Goal: Information Seeking & Learning: Compare options

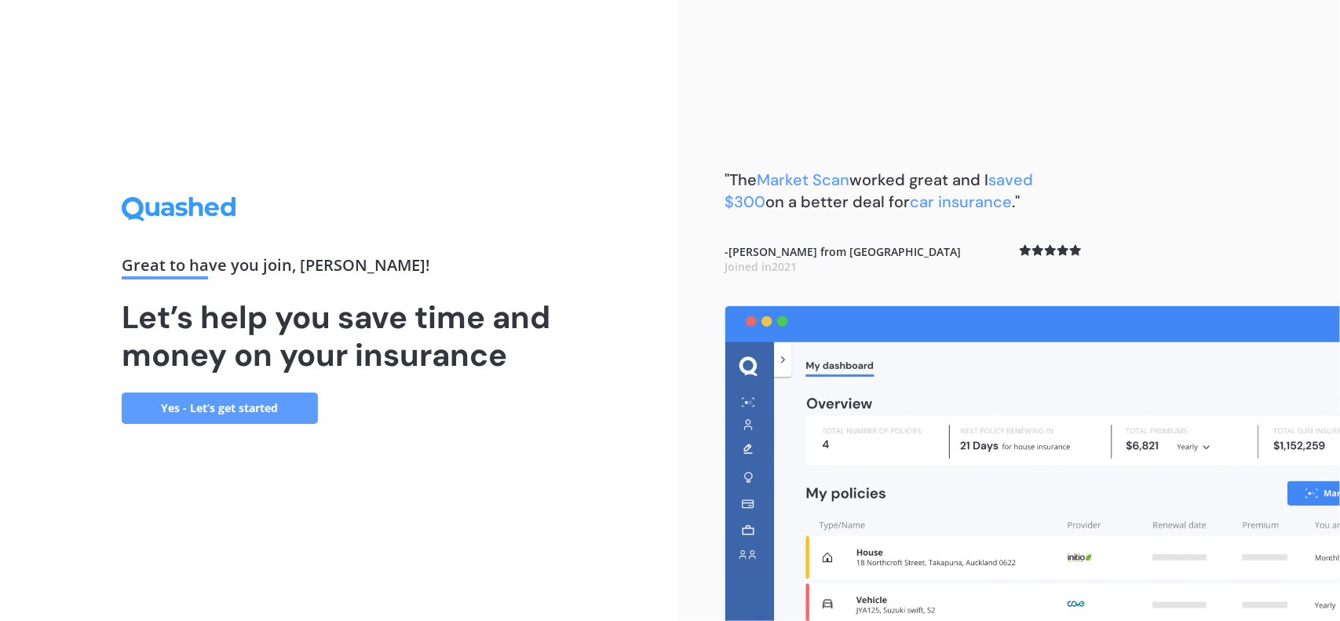
click at [256, 412] on link "Yes - Let’s get started" at bounding box center [220, 408] width 196 height 31
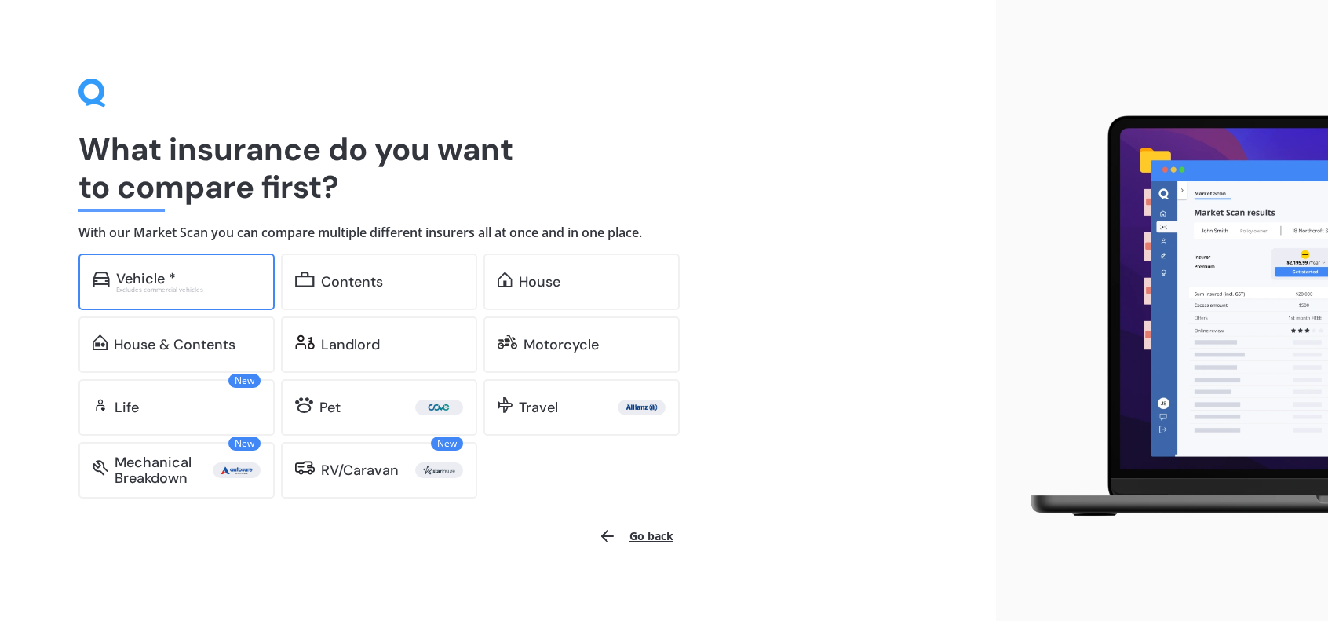
click at [233, 282] on div "Vehicle *" at bounding box center [188, 279] width 144 height 16
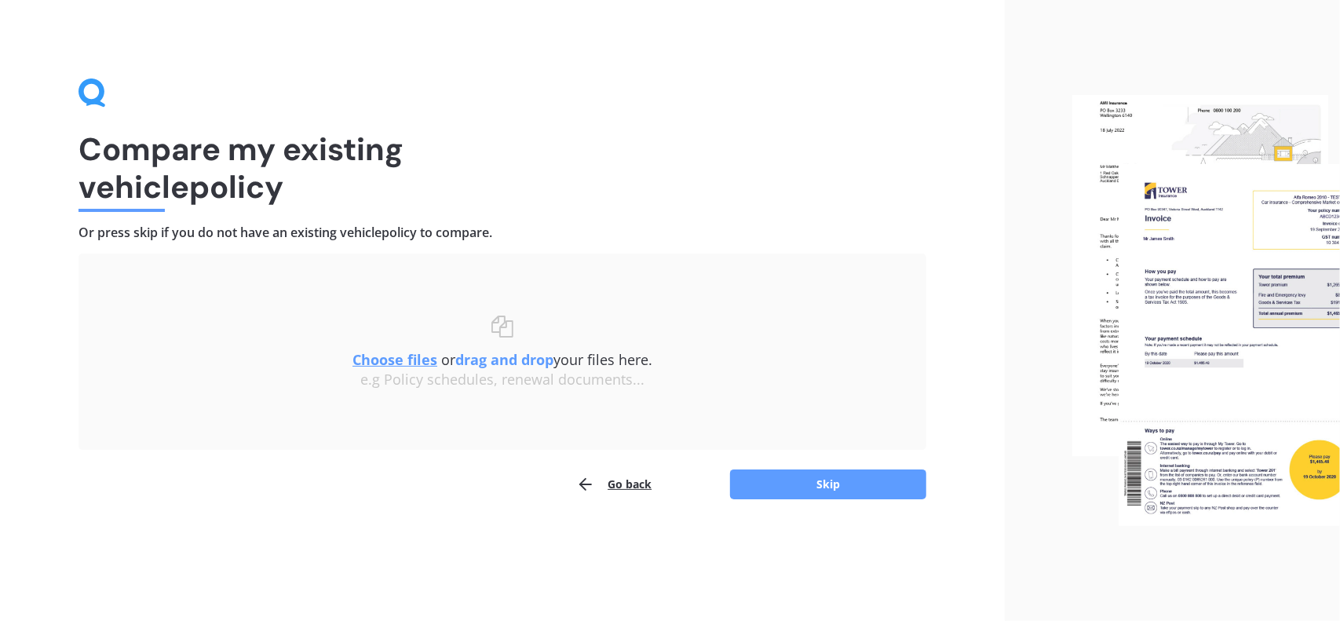
click at [396, 354] on u "Choose files" at bounding box center [394, 359] width 85 height 19
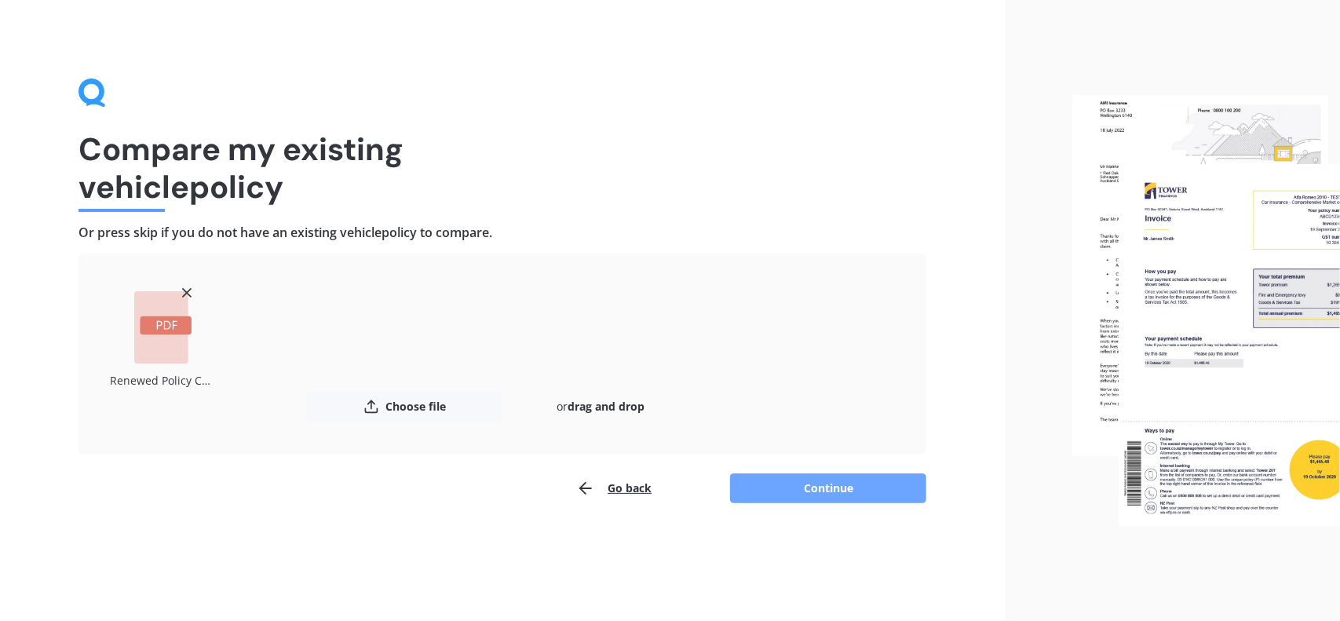
click at [780, 494] on button "Continue" at bounding box center [828, 488] width 196 height 30
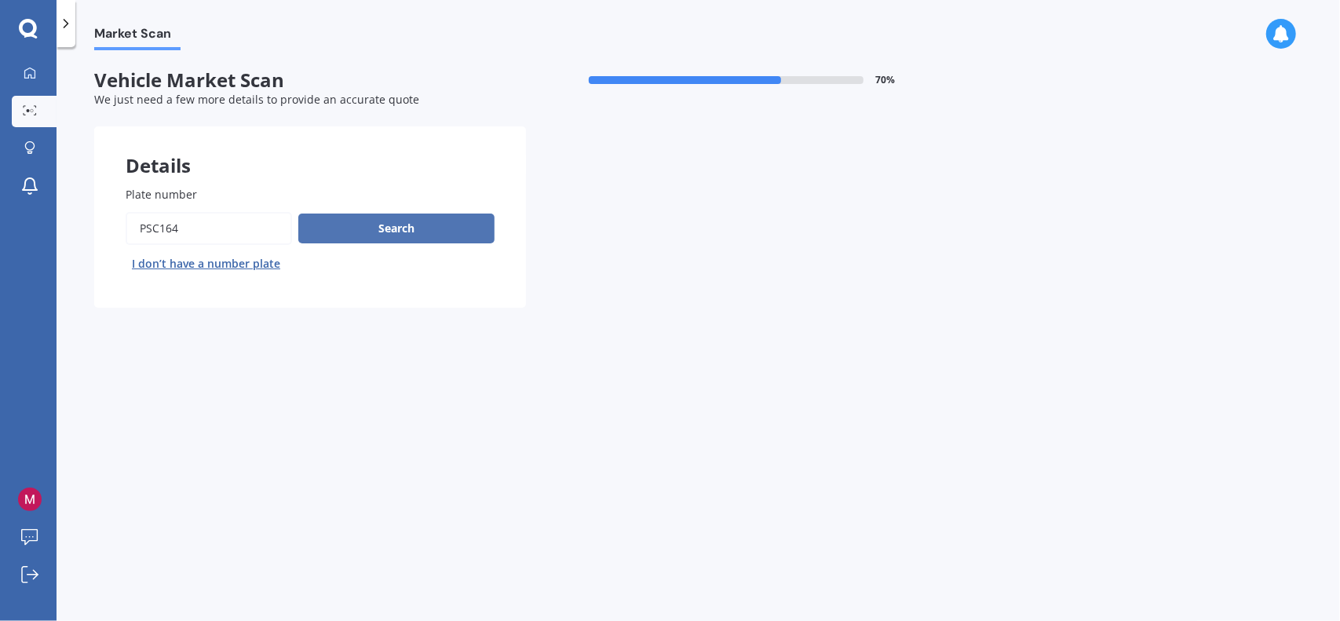
click at [402, 240] on button "Search" at bounding box center [396, 229] width 196 height 30
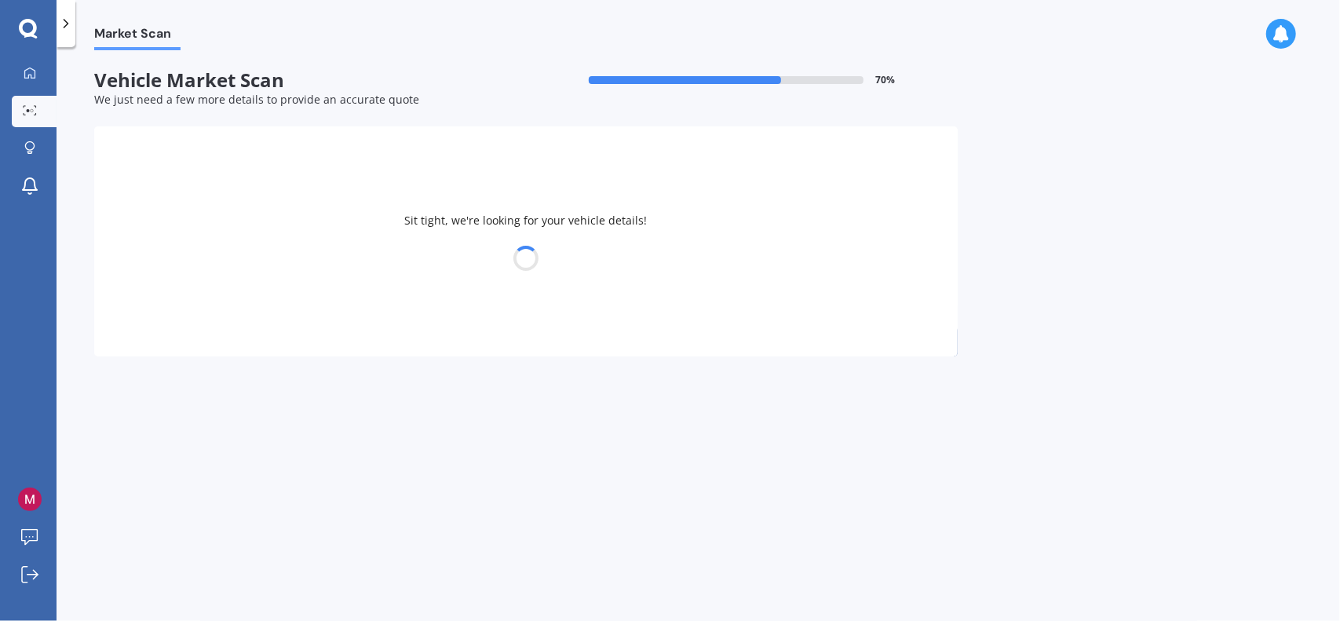
select select "TOYOTA"
select select "AQUA"
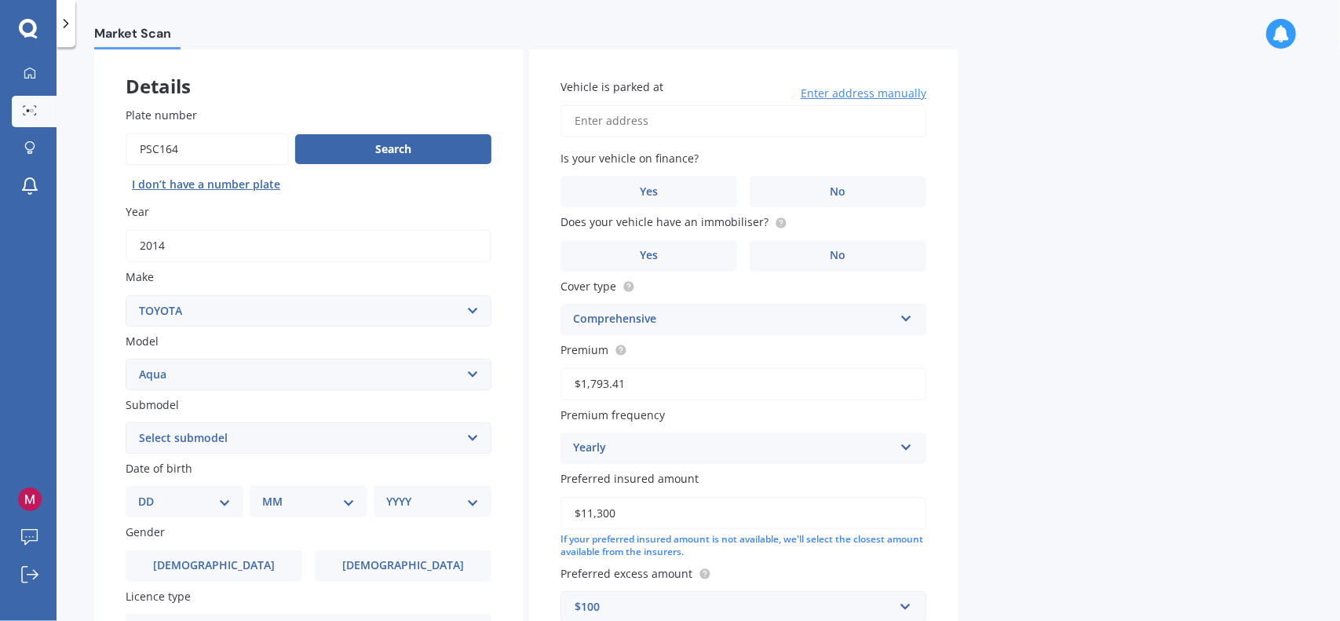
scroll to position [157, 0]
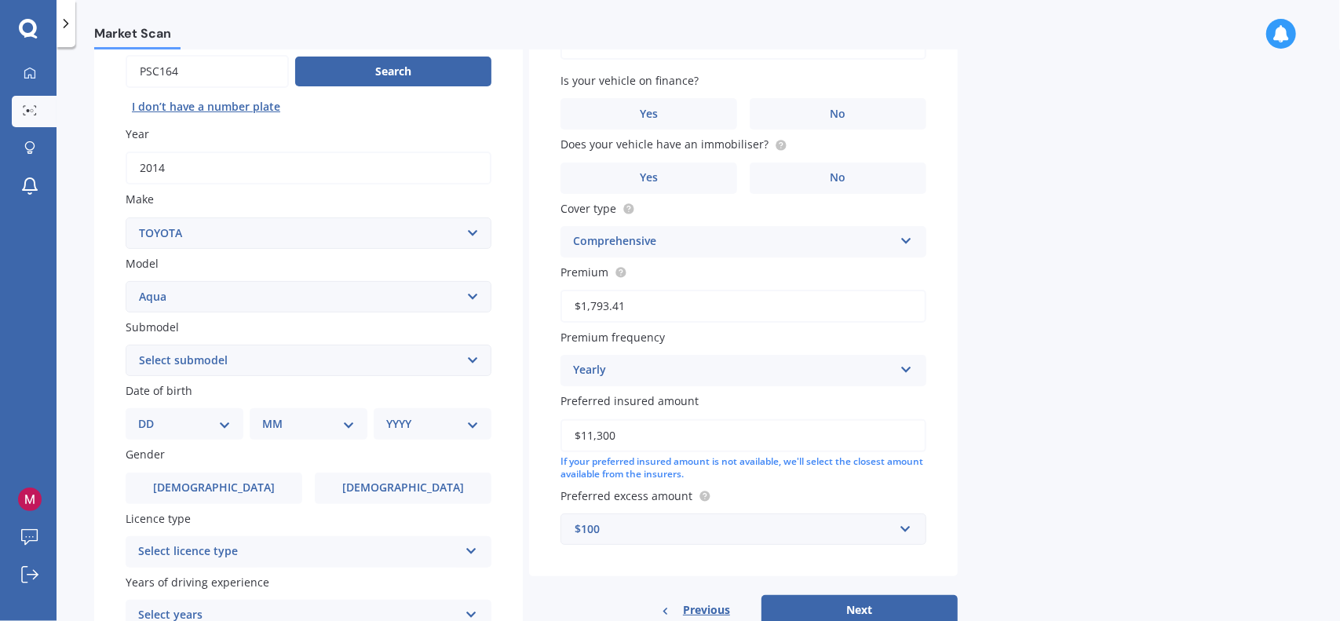
click at [240, 352] on select "Select submodel (All Other) Hatchback Hybrid" at bounding box center [309, 360] width 366 height 31
select select "HYBRID"
click at [126, 345] on select "Select submodel (All Other) Hatchback Hybrid" at bounding box center [309, 360] width 366 height 31
click at [199, 440] on div "DD 01 02 03 04 05 06 07 08 09 10 11 12 13 14 15 16 17 18 19 20 21 22 23 24 25 2…" at bounding box center [185, 423] width 118 height 31
click at [199, 424] on select "DD 01 02 03 04 05 06 07 08 09 10 11 12 13 14 15 16 17 18 19 20 21 22 23 24 25 2…" at bounding box center [184, 423] width 93 height 17
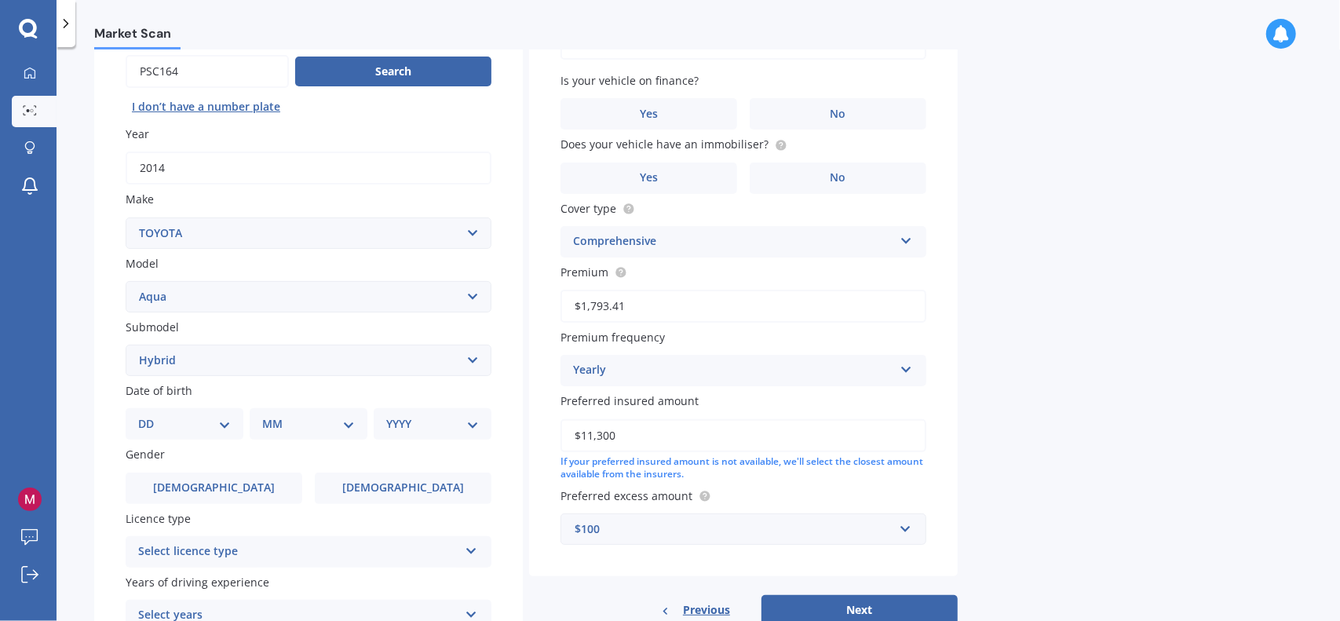
select select "26"
click at [151, 417] on select "DD 01 02 03 04 05 06 07 08 09 10 11 12 13 14 15 16 17 18 19 20 21 22 23 24 25 2…" at bounding box center [184, 423] width 93 height 17
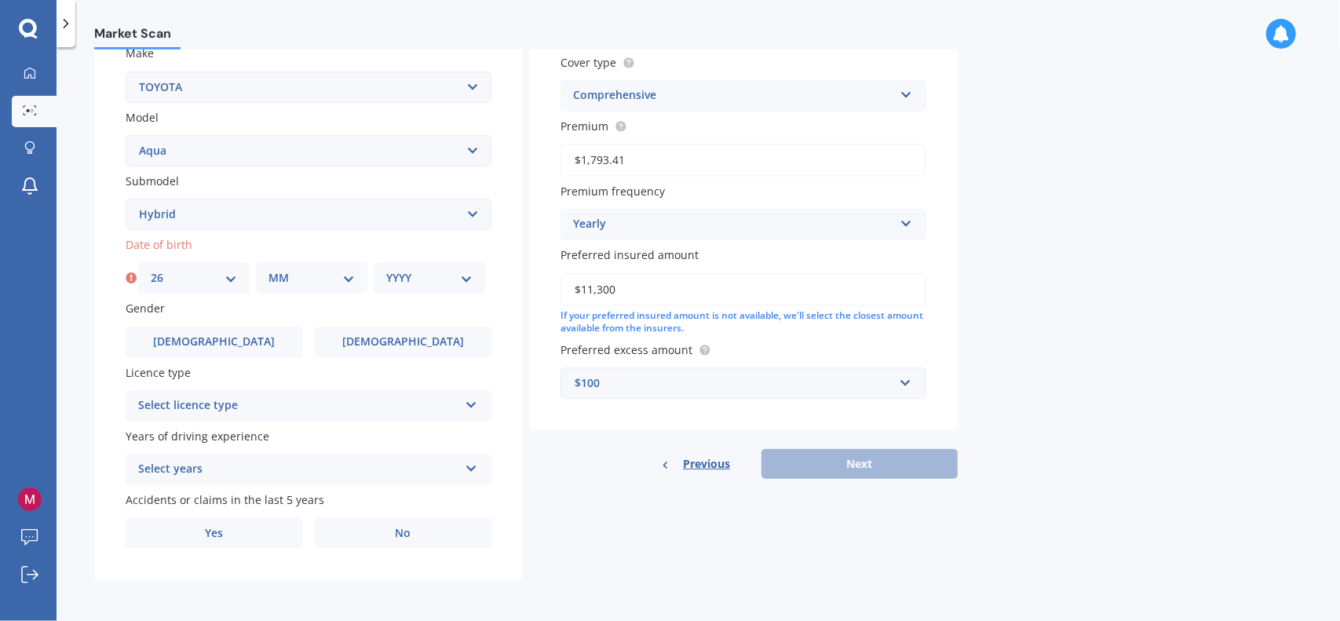
scroll to position [305, 0]
click at [301, 287] on div "MM 01 02 03 04 05 06 07 08 09 10 11 12" at bounding box center [311, 277] width 111 height 31
click at [297, 274] on select "MM 01 02 03 04 05 06 07 08 09 10 11 12" at bounding box center [311, 277] width 86 height 17
select select "09"
click at [268, 269] on select "MM 01 02 03 04 05 06 07 08 09 10 11 12" at bounding box center [311, 277] width 86 height 17
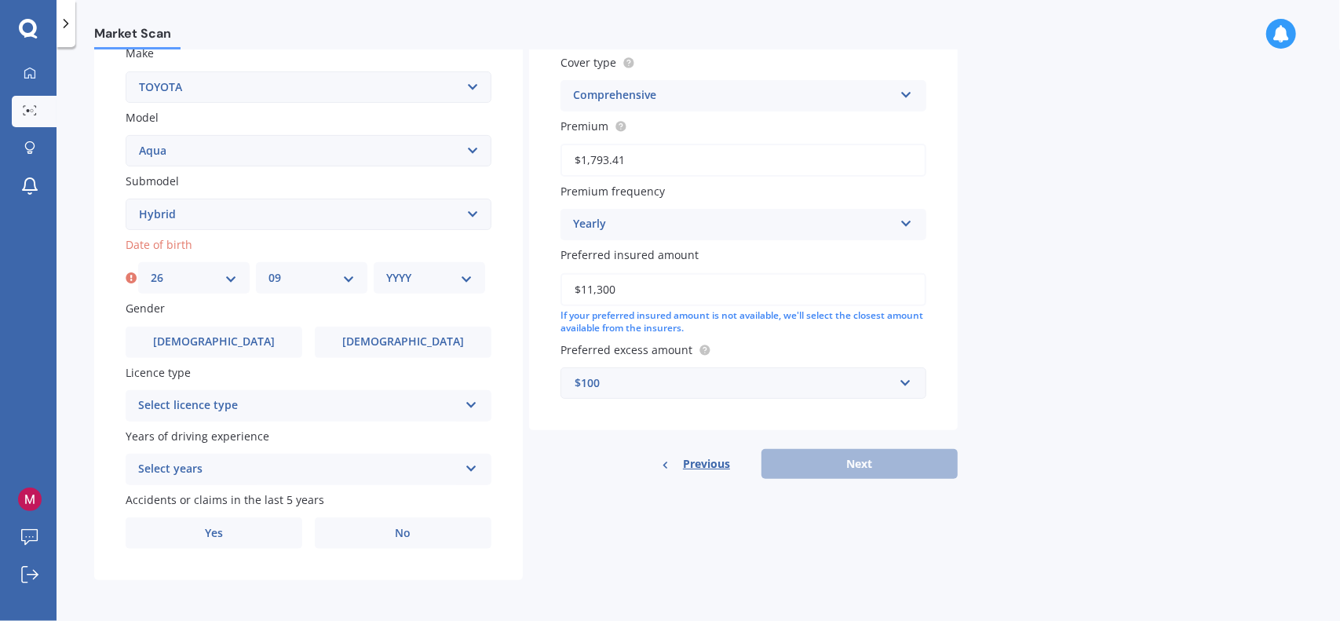
click at [414, 283] on select "YYYY 2025 2024 2023 2022 2021 2020 2019 2018 2017 2016 2015 2014 2013 2012 2011…" at bounding box center [429, 277] width 86 height 17
select select "2000"
click at [386, 269] on select "YYYY 2025 2024 2023 2022 2021 2020 2019 2018 2017 2016 2015 2014 2013 2012 2011…" at bounding box center [429, 277] width 86 height 17
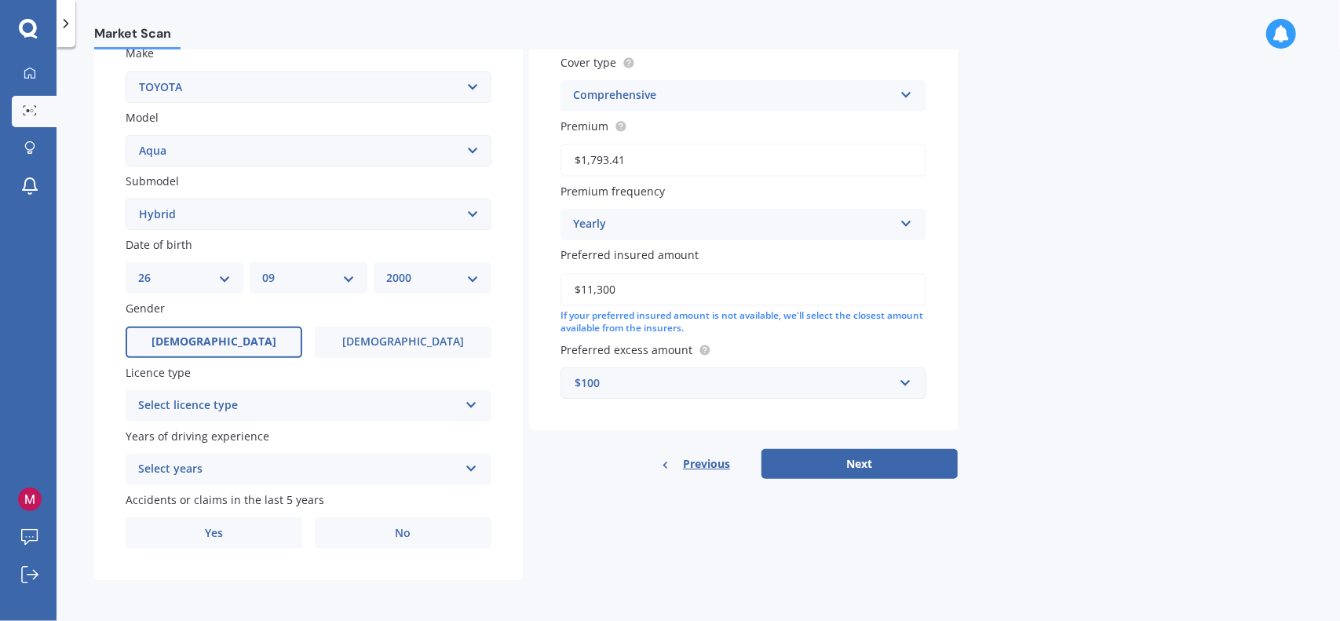
click at [228, 335] on label "[DEMOGRAPHIC_DATA]" at bounding box center [214, 342] width 177 height 31
click at [0, 0] on input "[DEMOGRAPHIC_DATA]" at bounding box center [0, 0] width 0 height 0
click at [265, 403] on div "Select licence type" at bounding box center [298, 405] width 320 height 19
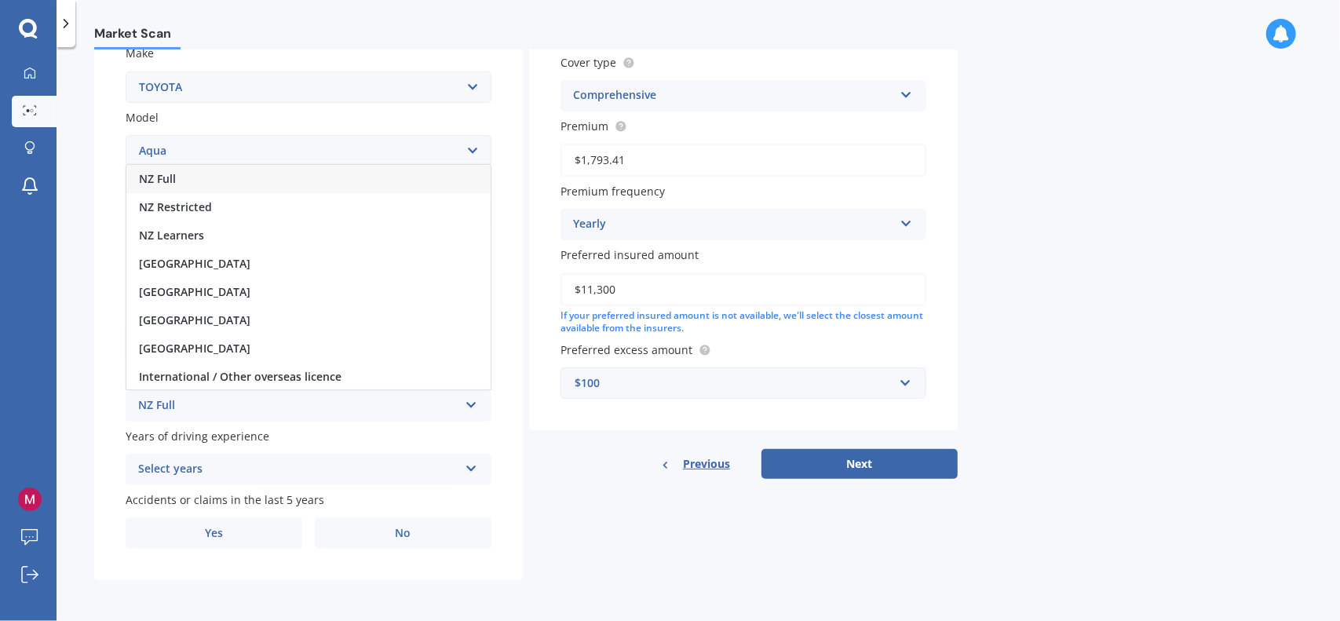
click at [240, 188] on div "NZ Full" at bounding box center [308, 179] width 364 height 28
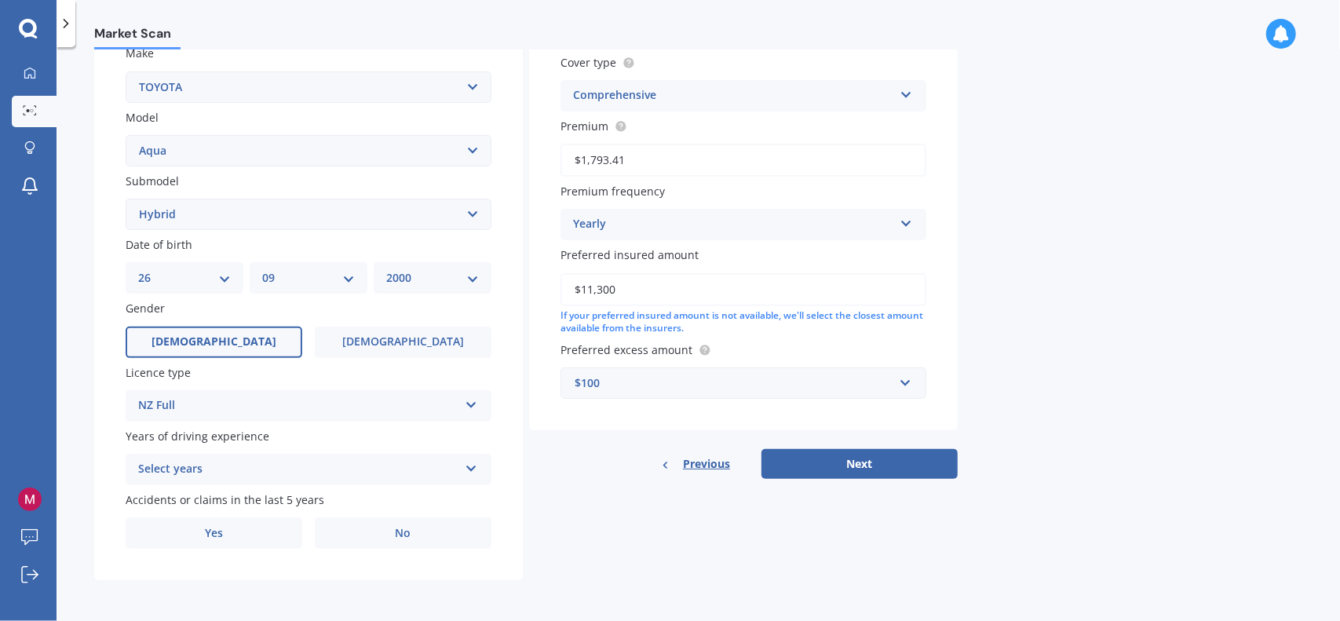
click at [270, 455] on div "Select years 5 or more years 4 years 3 years 2 years 1 year" at bounding box center [309, 469] width 366 height 31
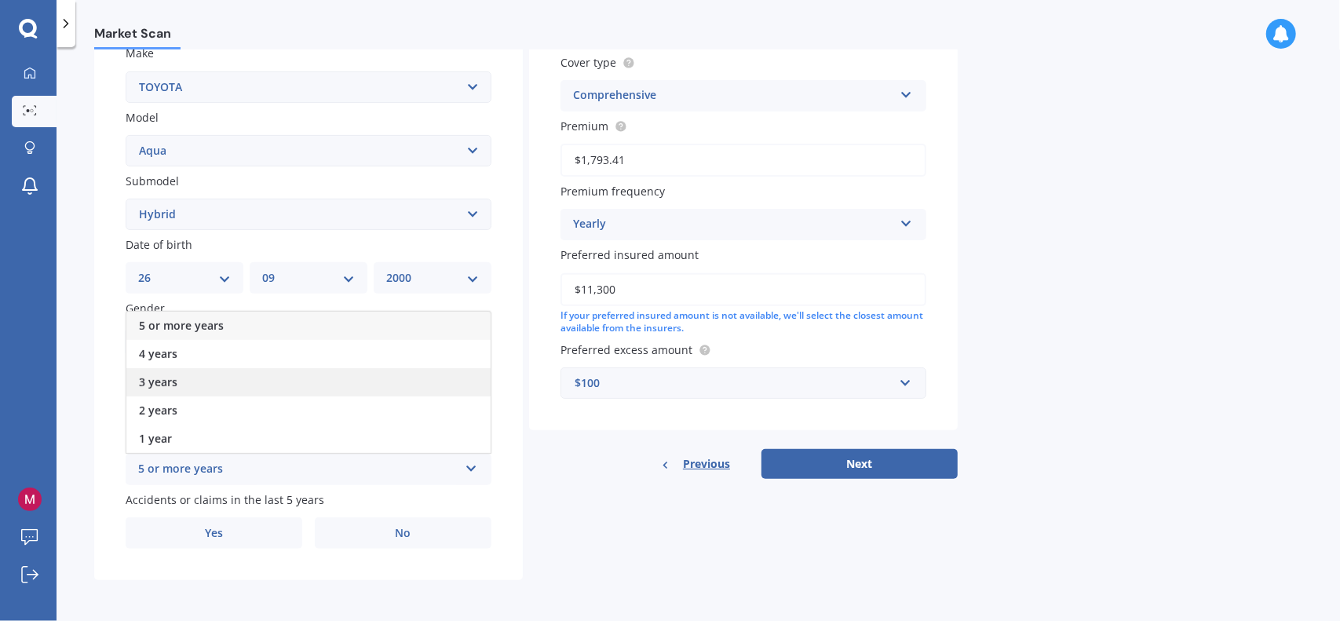
click at [234, 393] on div "3 years" at bounding box center [308, 382] width 364 height 28
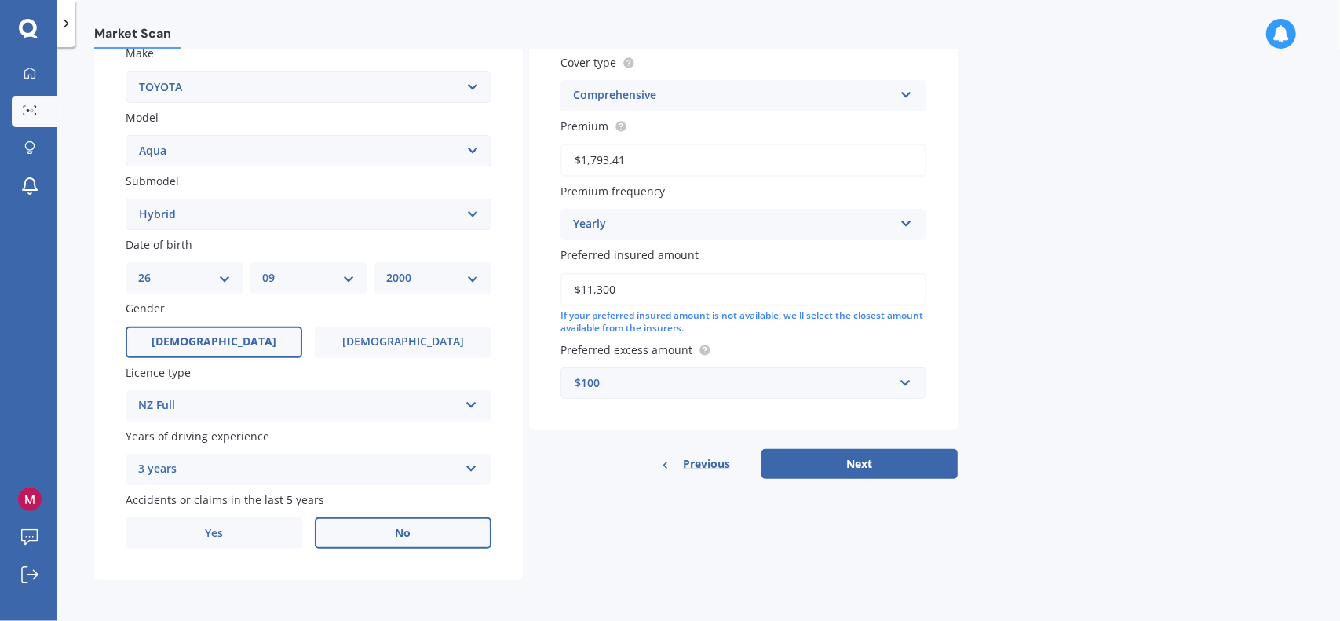
click at [322, 546] on label "No" at bounding box center [403, 532] width 177 height 31
click at [0, 0] on input "No" at bounding box center [0, 0] width 0 height 0
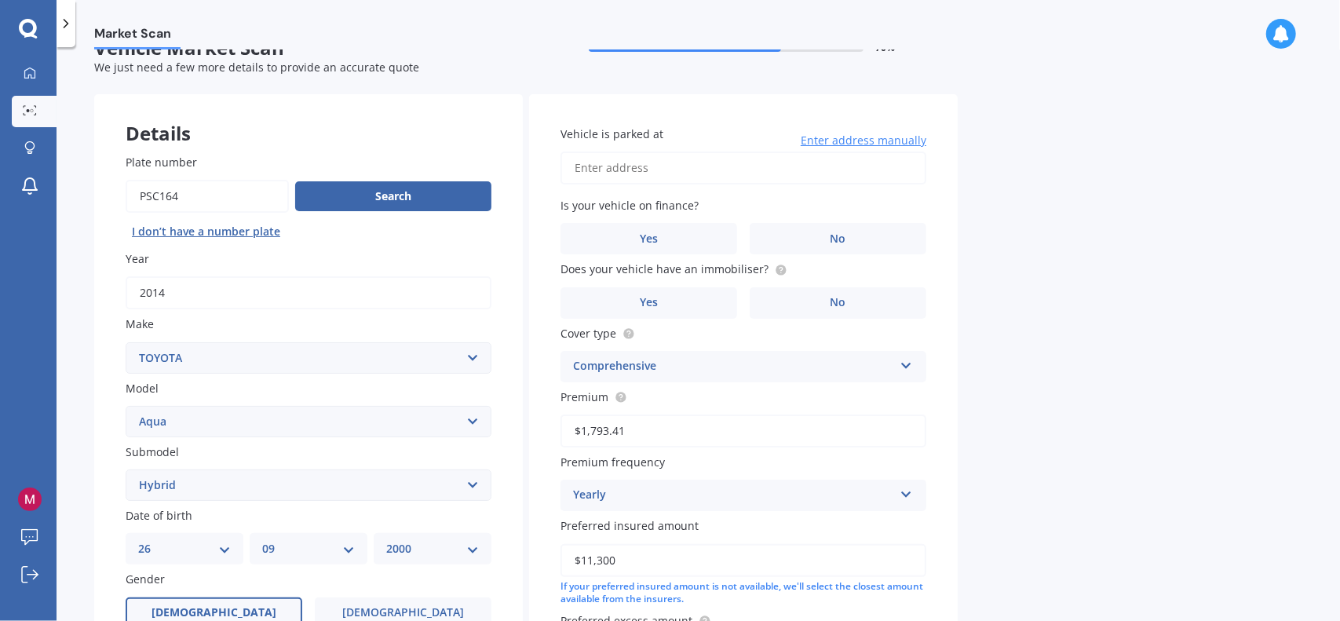
scroll to position [0, 0]
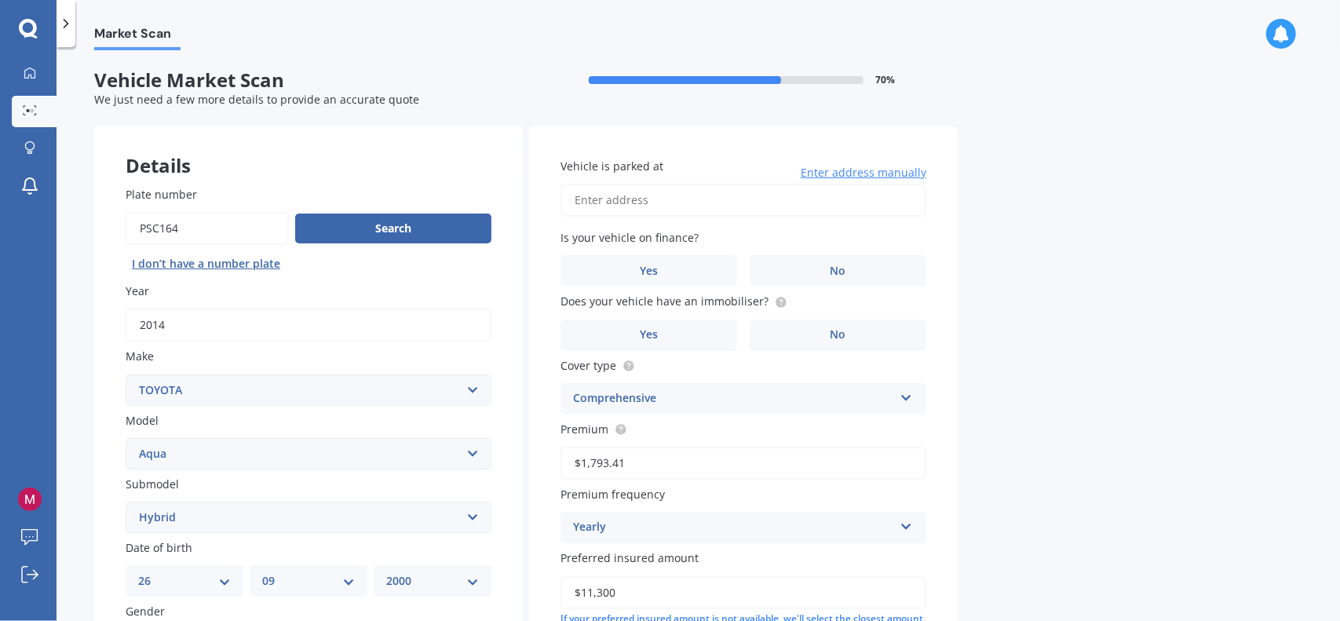
click at [672, 204] on input "Vehicle is parked at" at bounding box center [744, 200] width 366 height 33
click at [782, 273] on label "No" at bounding box center [838, 270] width 177 height 31
click at [0, 0] on input "No" at bounding box center [0, 0] width 0 height 0
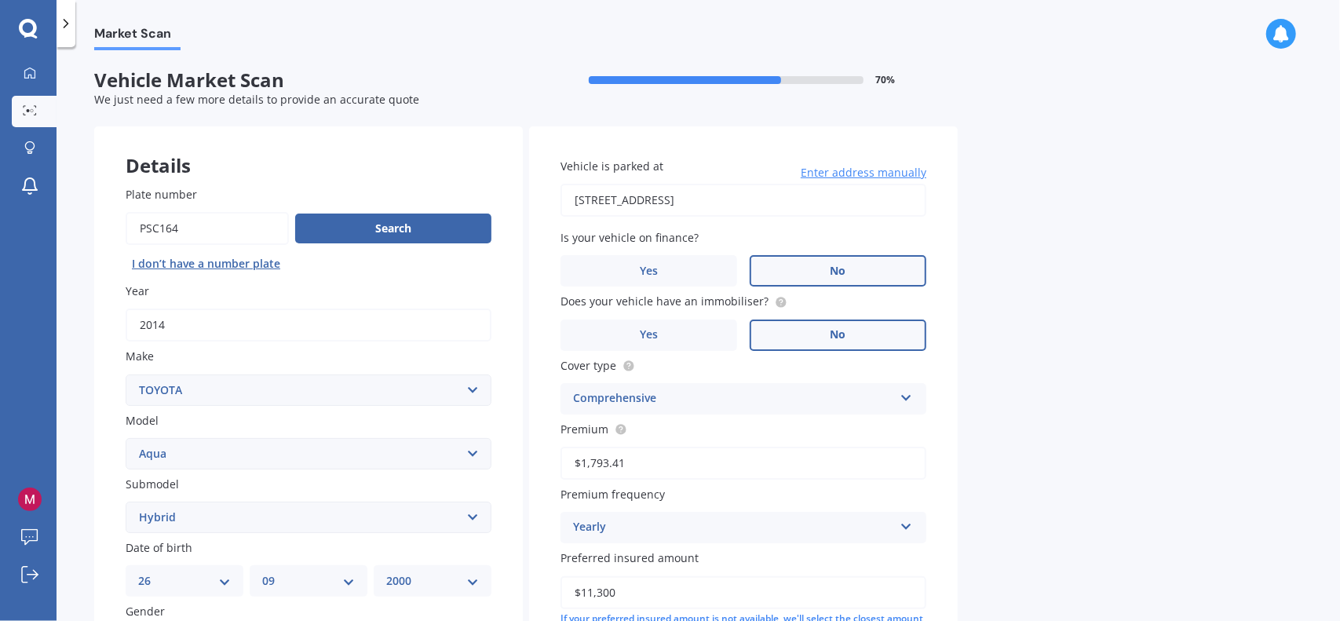
click at [766, 338] on label "No" at bounding box center [838, 335] width 177 height 31
click at [0, 0] on input "No" at bounding box center [0, 0] width 0 height 0
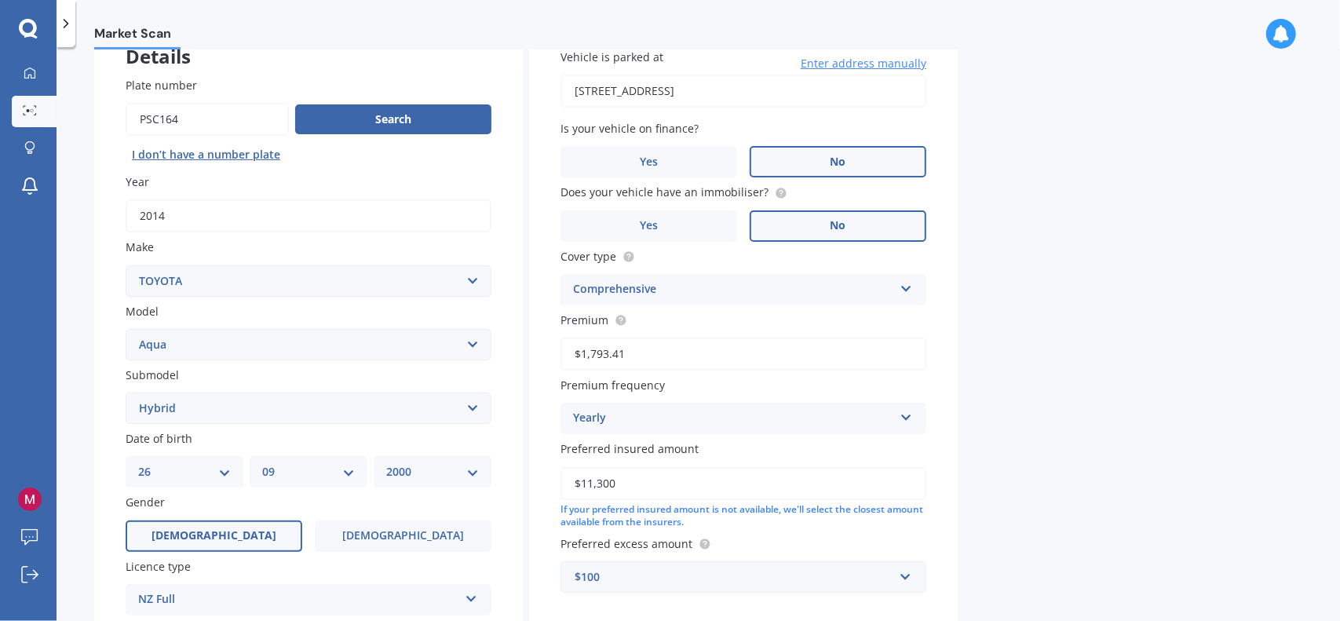
scroll to position [157, 0]
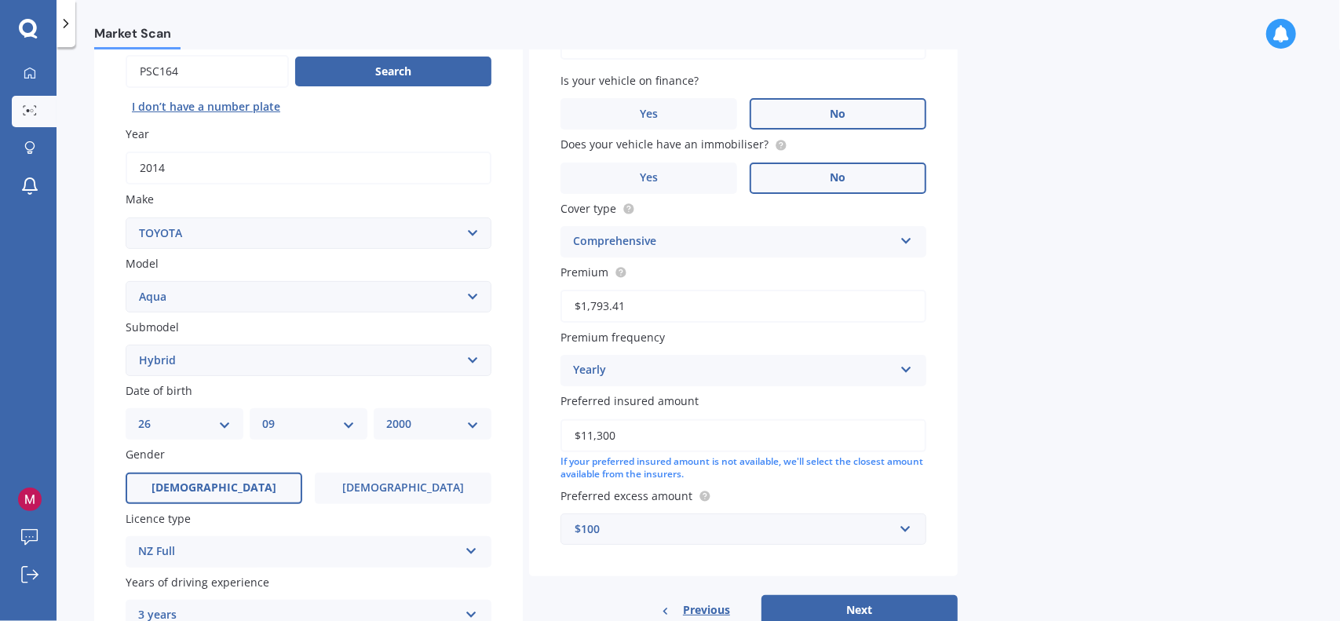
click at [674, 248] on div "Comprehensive" at bounding box center [733, 241] width 320 height 19
click at [1178, 280] on div "Market Scan Vehicle Market Scan 70 % We just need a few more details to provide…" at bounding box center [699, 337] width 1284 height 574
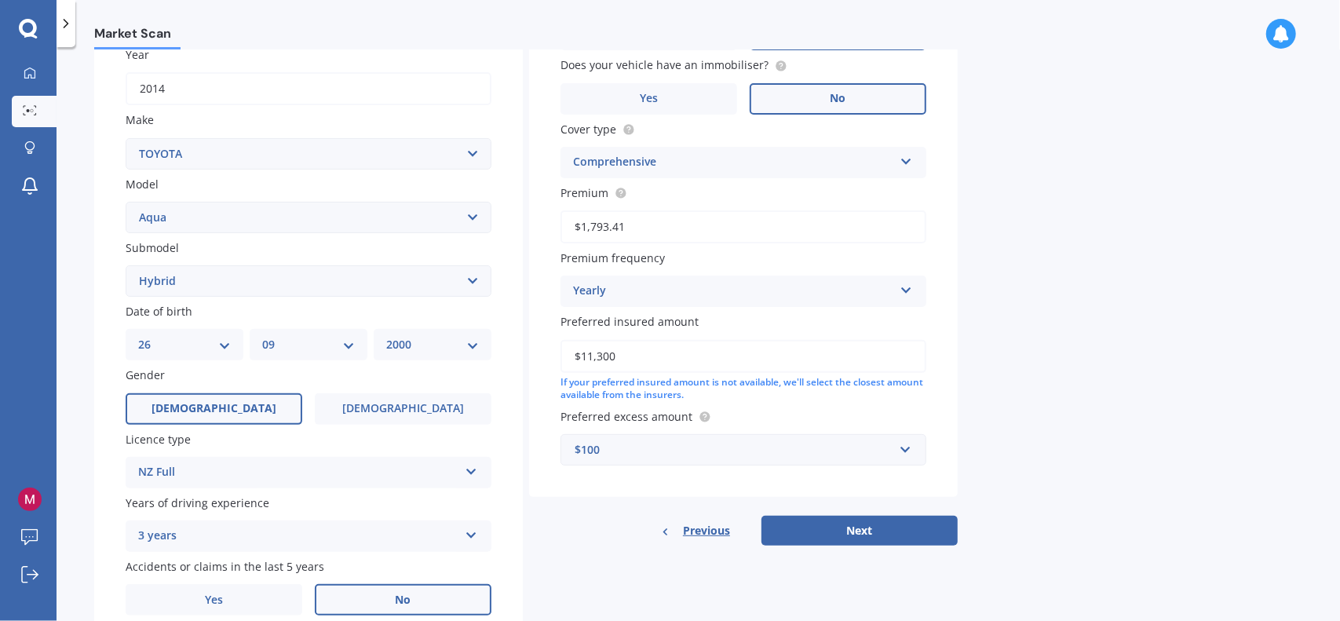
scroll to position [305, 0]
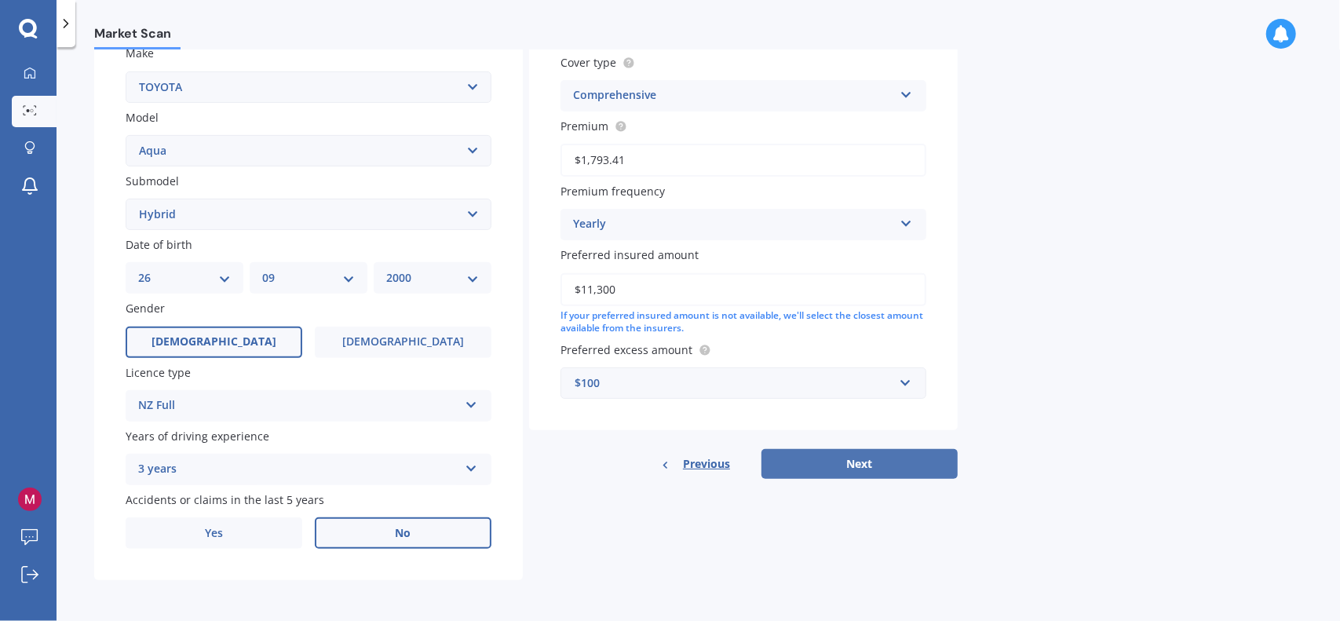
click at [845, 476] on button "Next" at bounding box center [859, 464] width 196 height 30
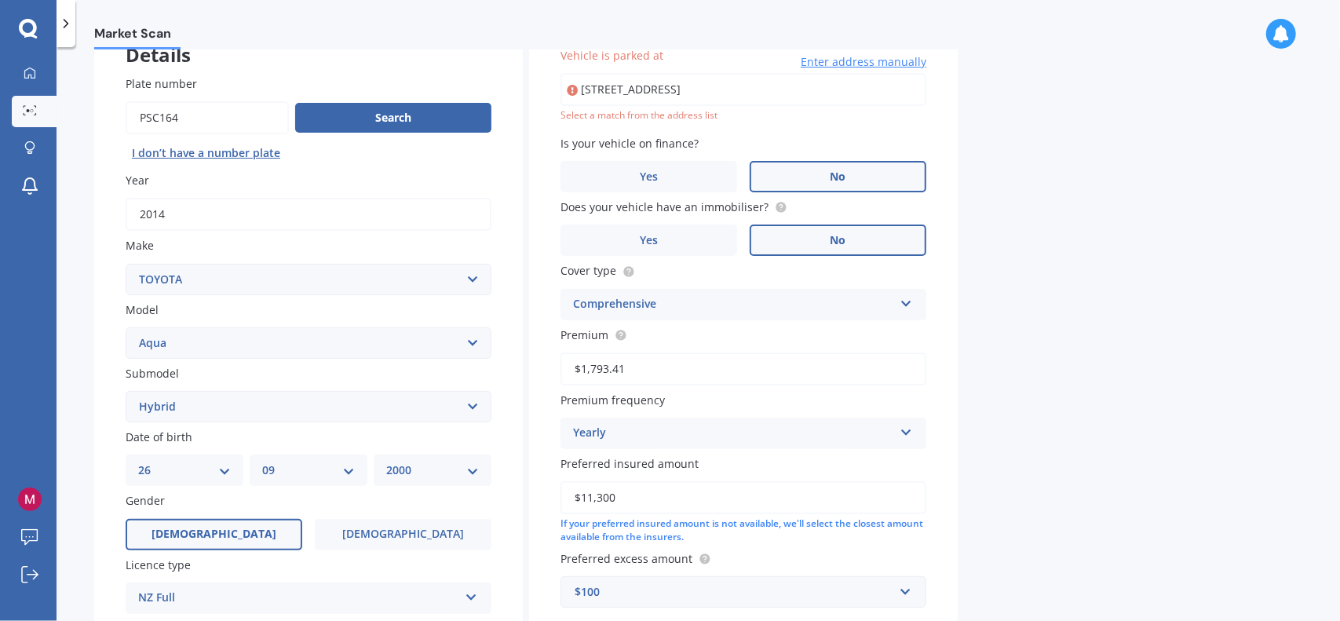
scroll to position [107, 0]
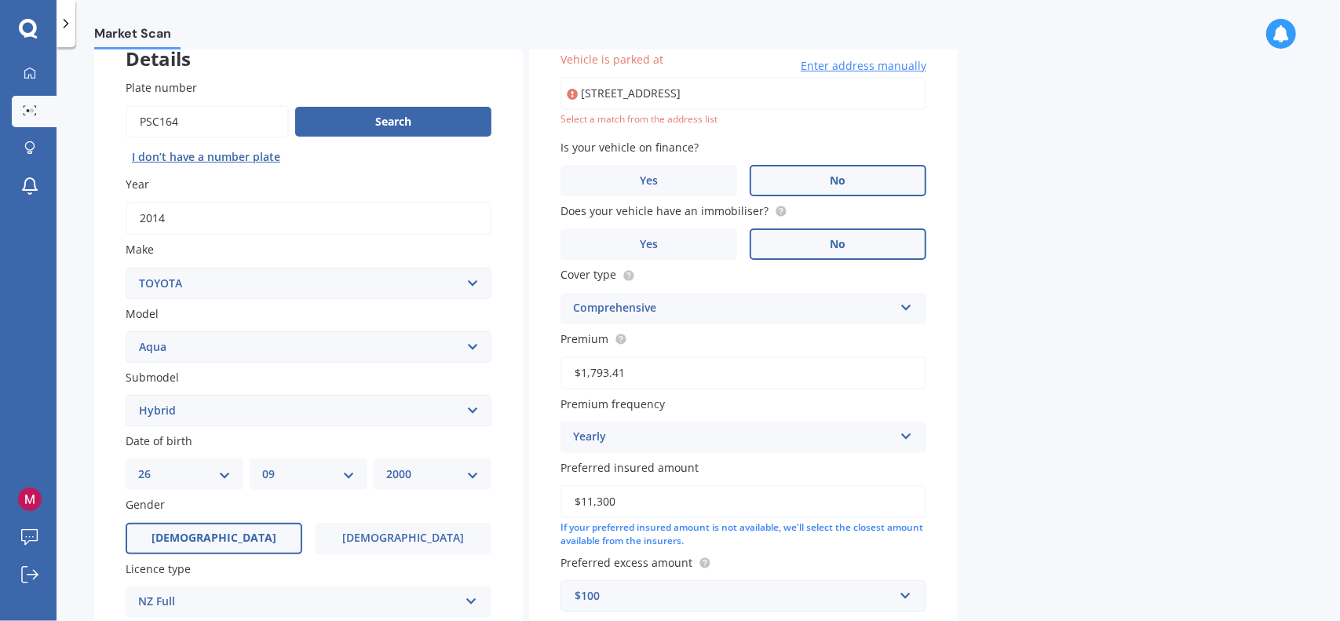
drag, startPoint x: 774, startPoint y: 95, endPoint x: 652, endPoint y: 94, distance: 121.7
click at [652, 94] on input "[STREET_ADDRESS]" at bounding box center [744, 93] width 366 height 33
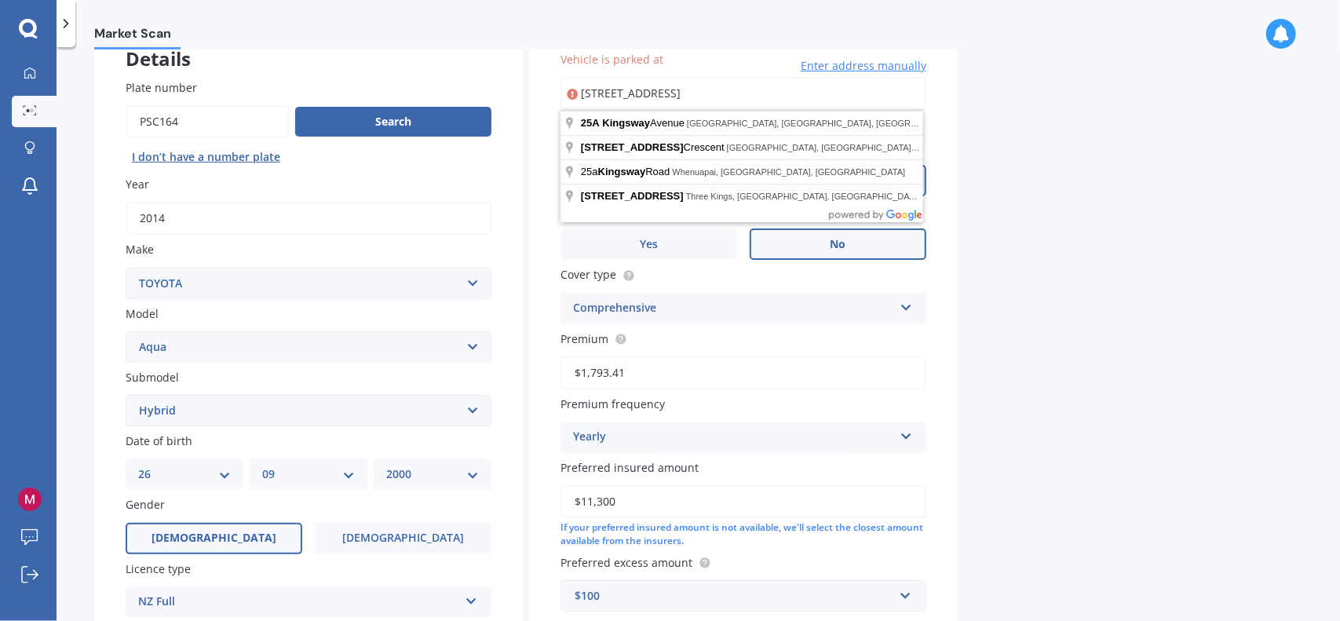
click at [1110, 181] on div "Market Scan Vehicle Market Scan 70 % We just need a few more details to provide…" at bounding box center [699, 337] width 1284 height 574
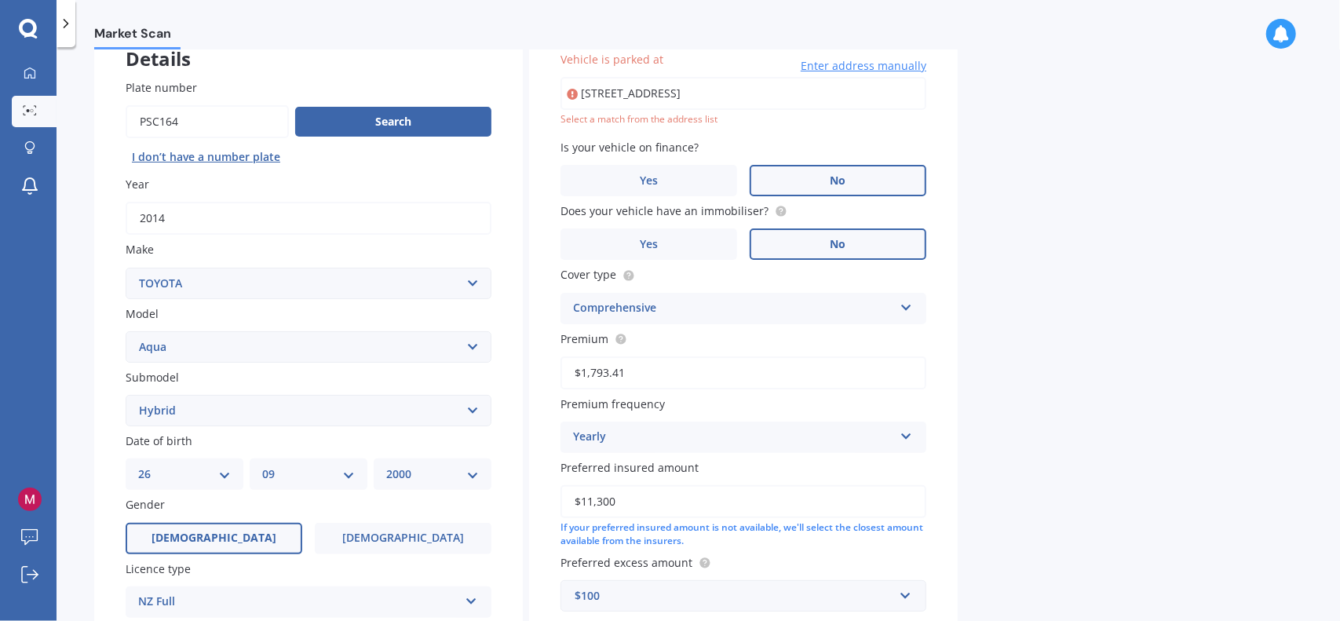
click at [649, 82] on input "[STREET_ADDRESS]" at bounding box center [744, 93] width 366 height 33
type input "[STREET_ADDRESS]"
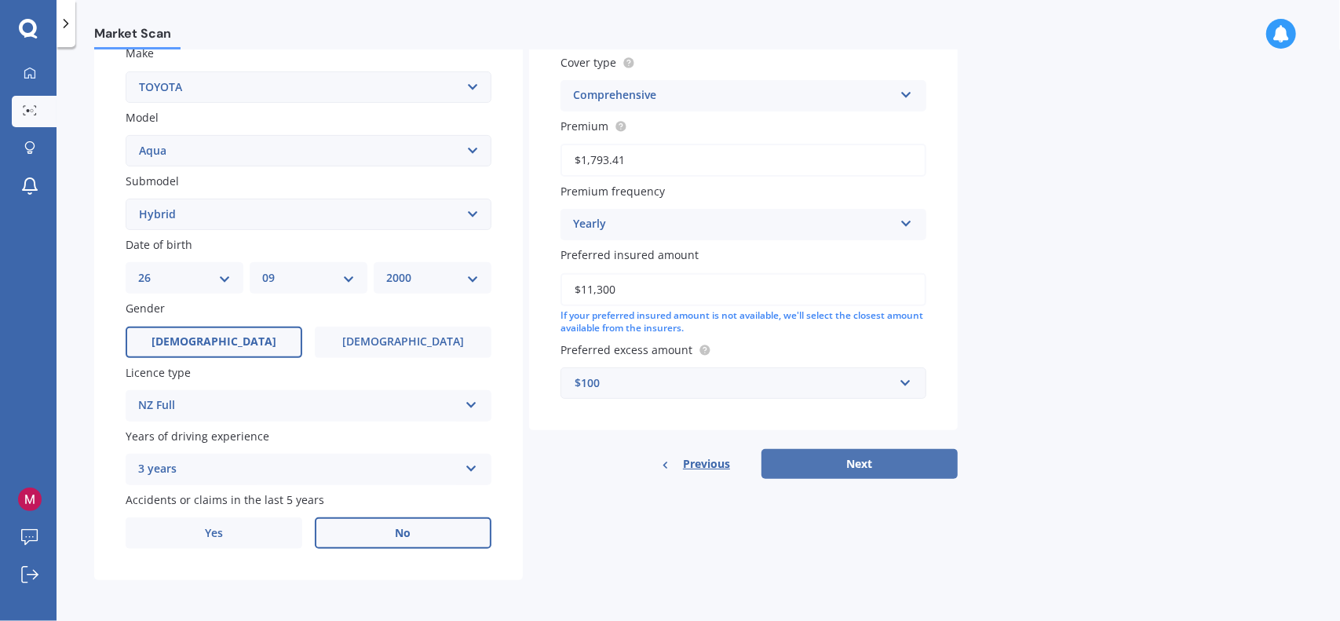
click at [837, 451] on button "Next" at bounding box center [859, 464] width 196 height 30
select select "26"
select select "09"
select select "2000"
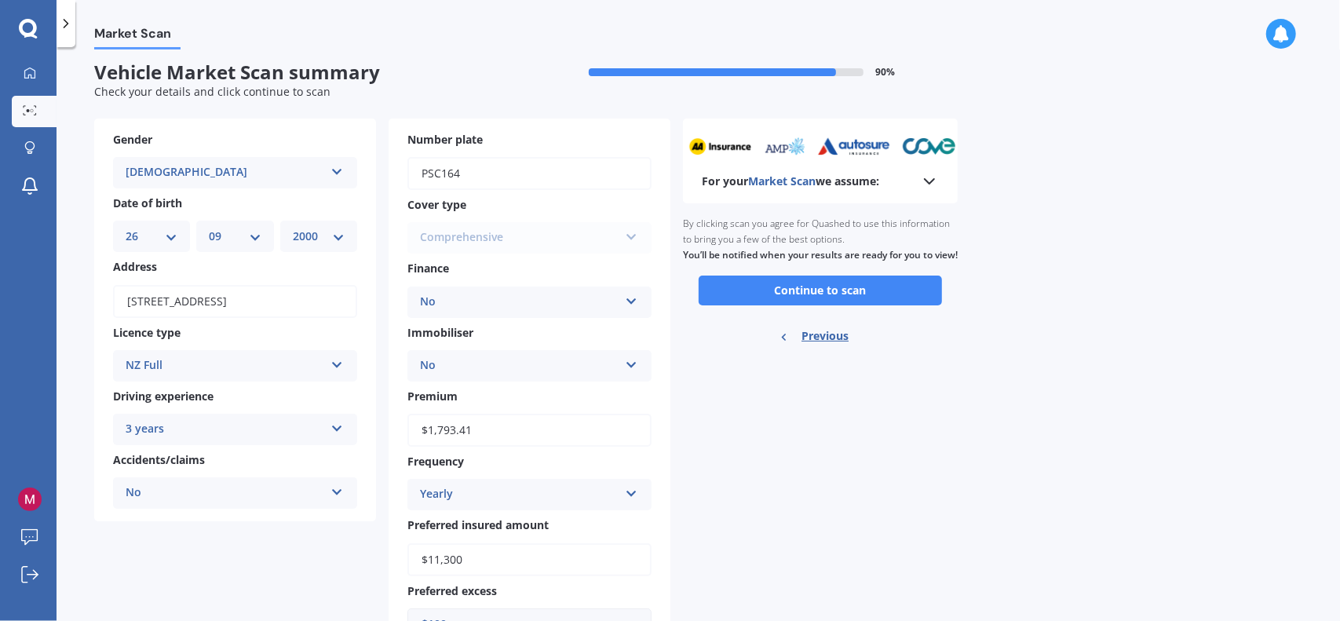
scroll to position [0, 0]
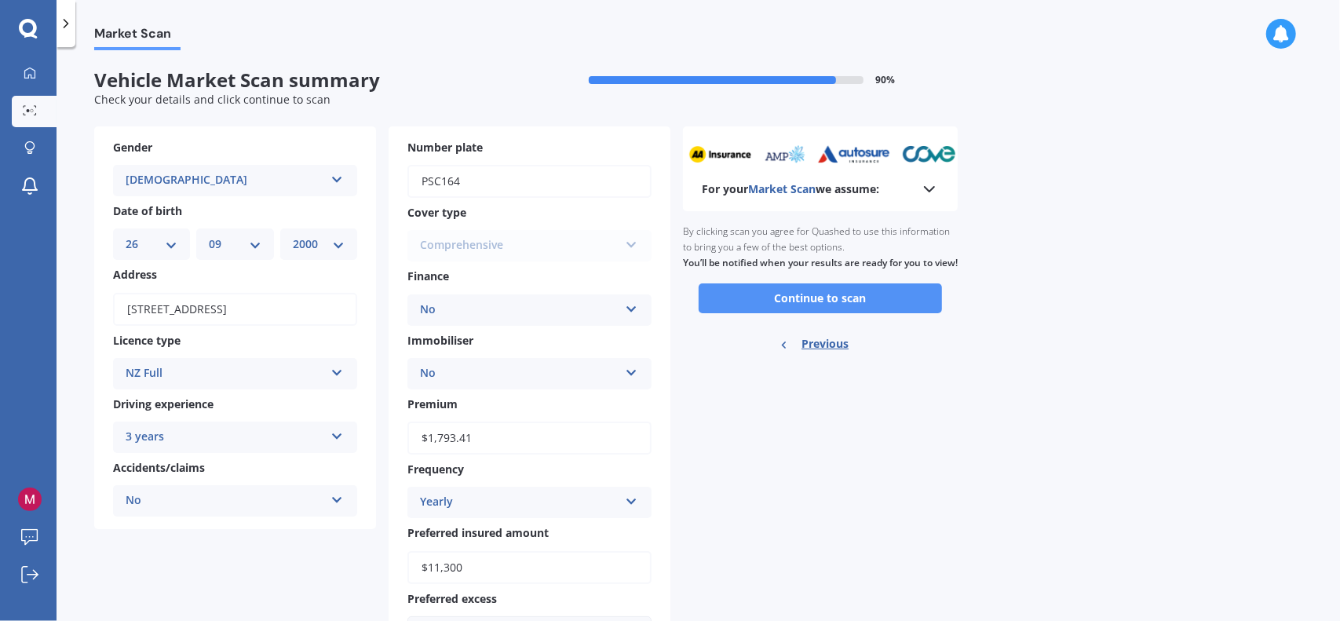
click at [738, 305] on button "Continue to scan" at bounding box center [820, 298] width 243 height 30
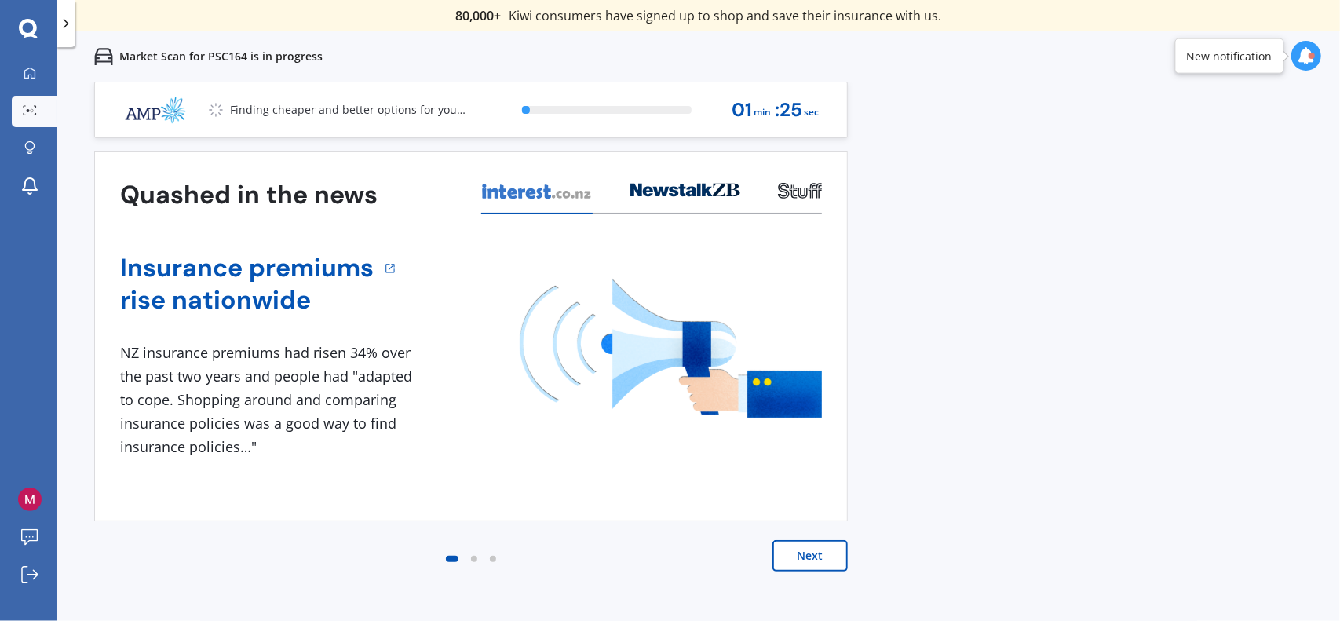
click at [1303, 66] on div at bounding box center [1306, 56] width 30 height 30
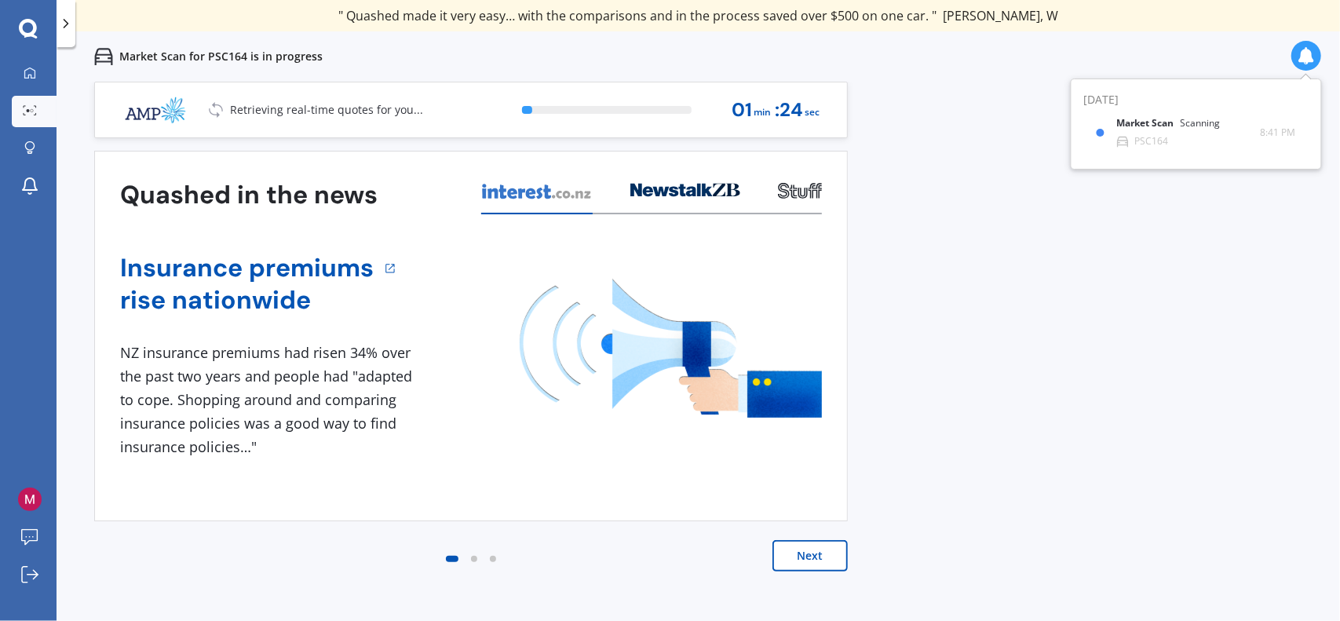
click at [1303, 66] on div at bounding box center [1306, 56] width 30 height 30
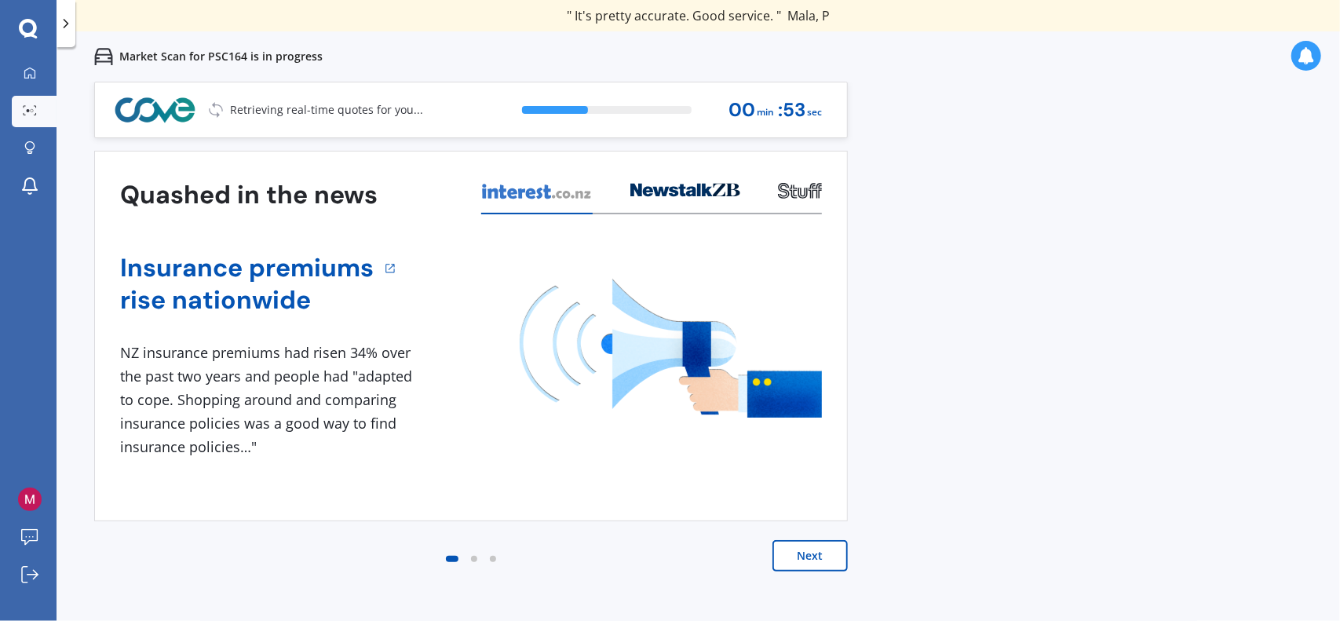
drag, startPoint x: 725, startPoint y: 146, endPoint x: 719, endPoint y: 273, distance: 127.3
drag, startPoint x: 719, startPoint y: 273, endPoint x: 1151, endPoint y: 461, distance: 470.8
click at [1151, 461] on div "Previous 80,000+ [DEMOGRAPHIC_DATA] consumers have signed up to shop and save t…" at bounding box center [699, 392] width 1284 height 621
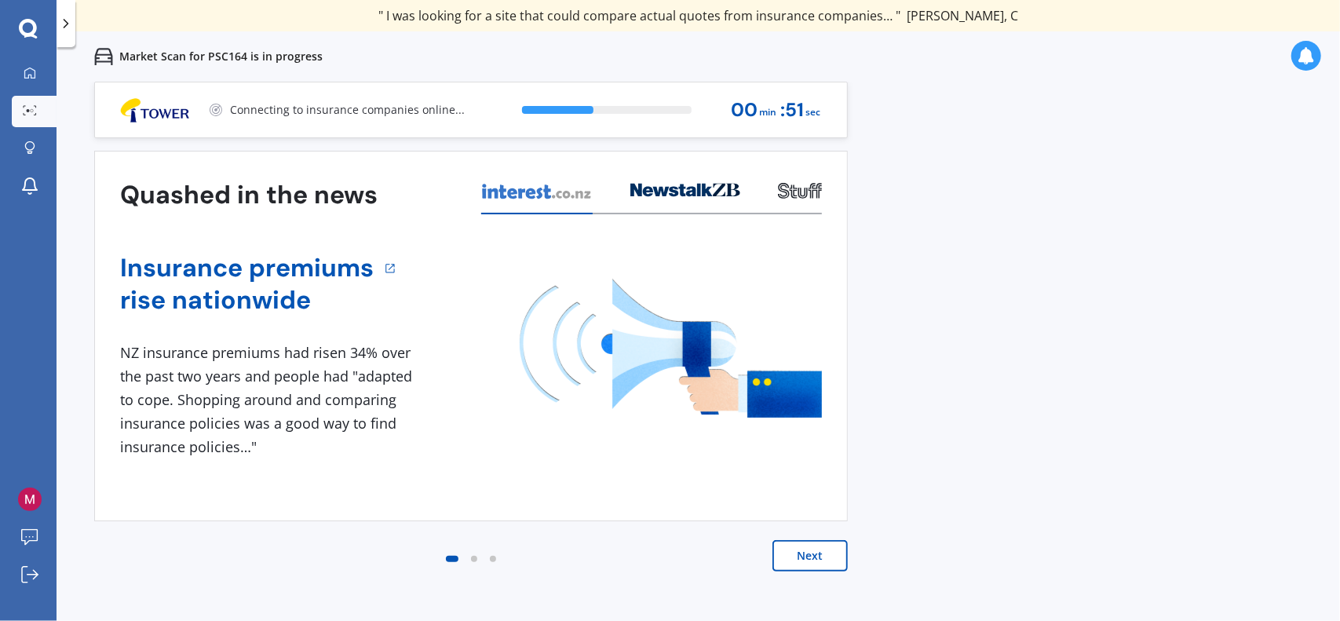
click at [801, 557] on button "Next" at bounding box center [809, 555] width 75 height 31
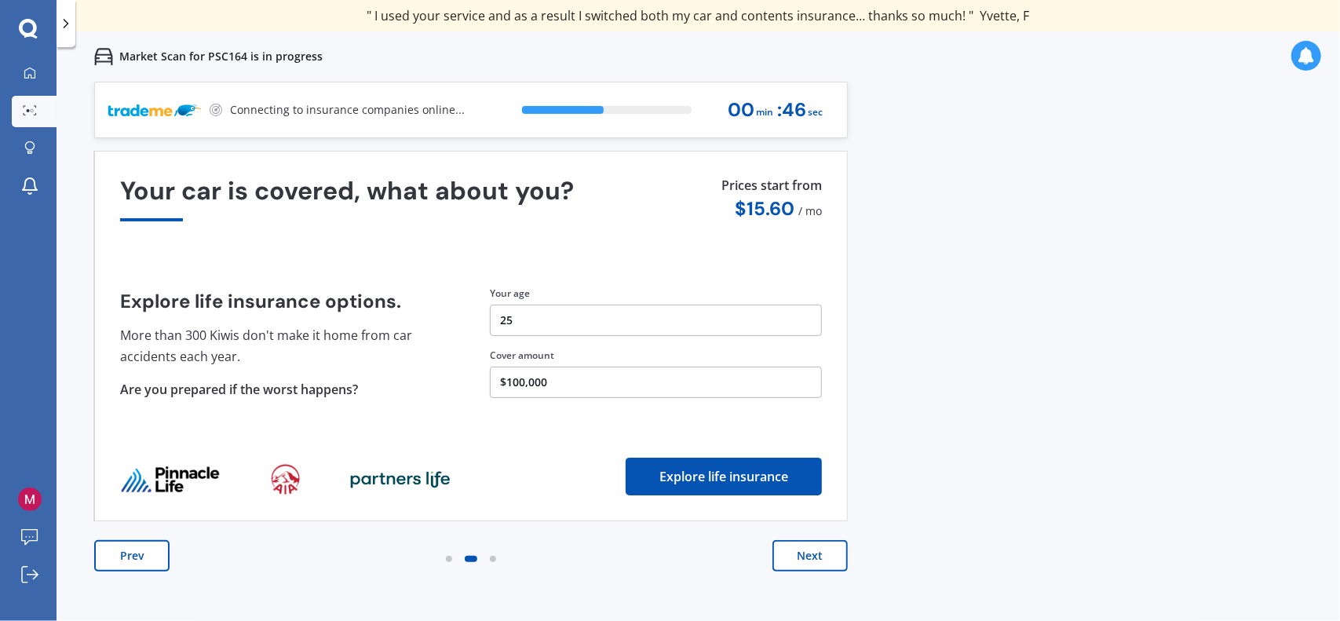
click at [801, 557] on button "Next" at bounding box center [809, 555] width 75 height 31
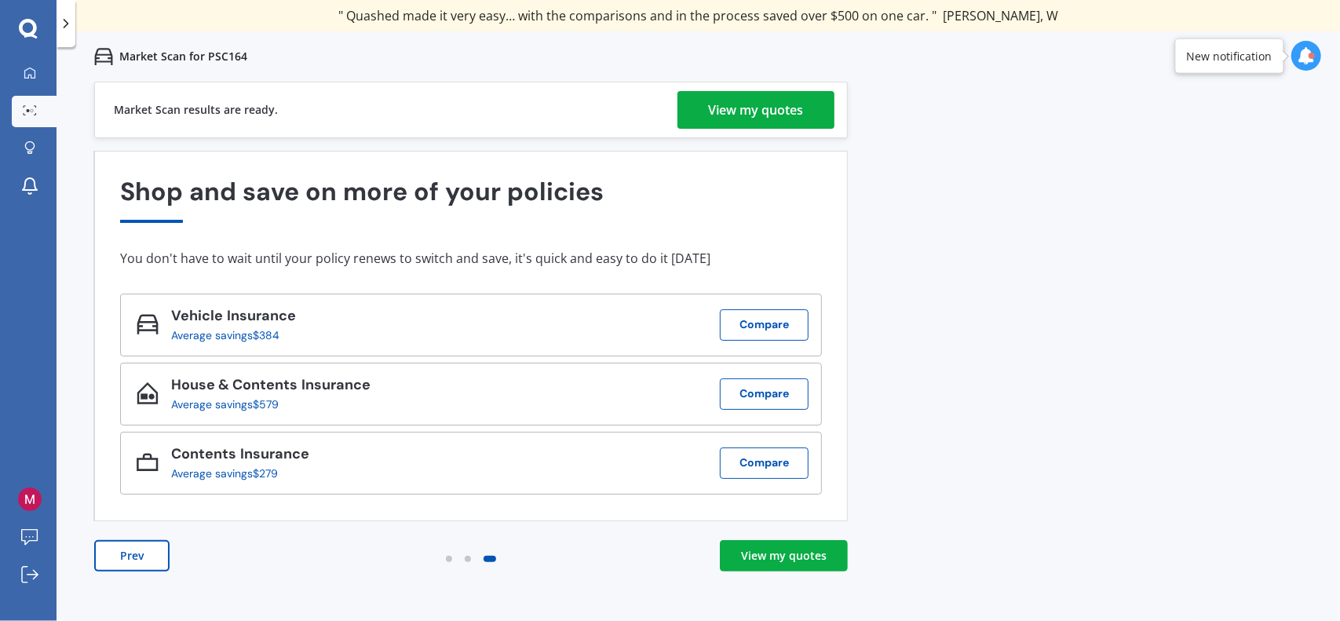
click at [766, 103] on div "View my quotes" at bounding box center [756, 110] width 95 height 38
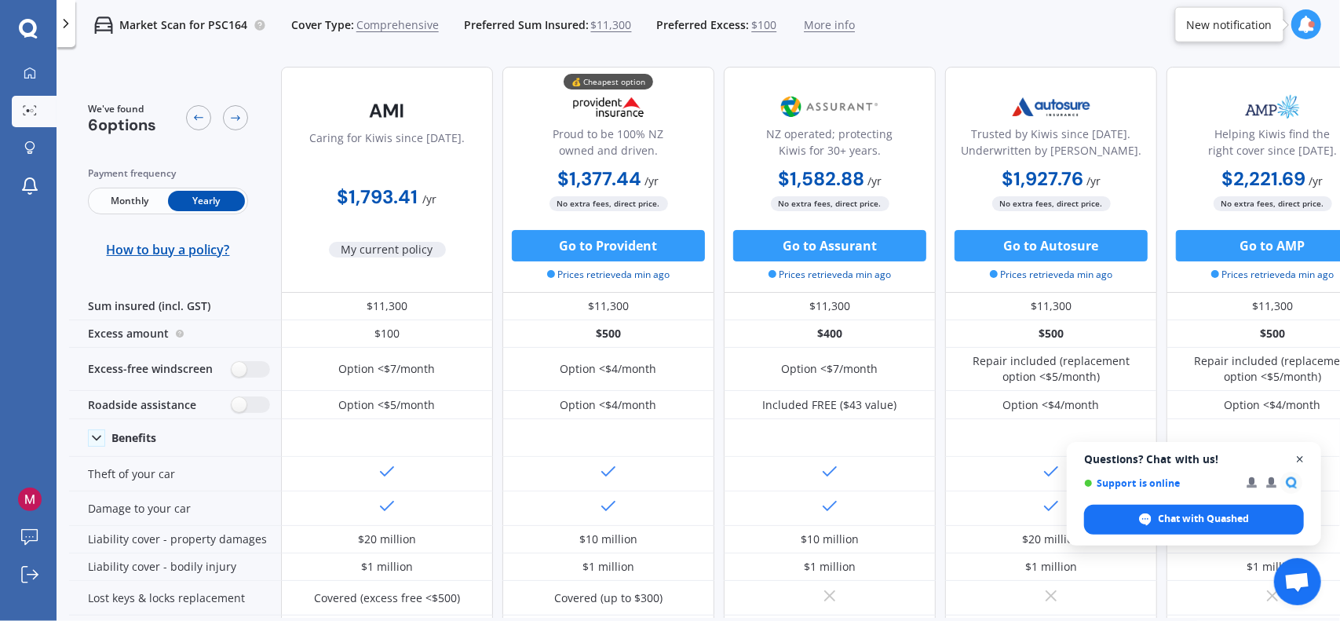
click at [1298, 458] on span "Close chat" at bounding box center [1301, 460] width 20 height 20
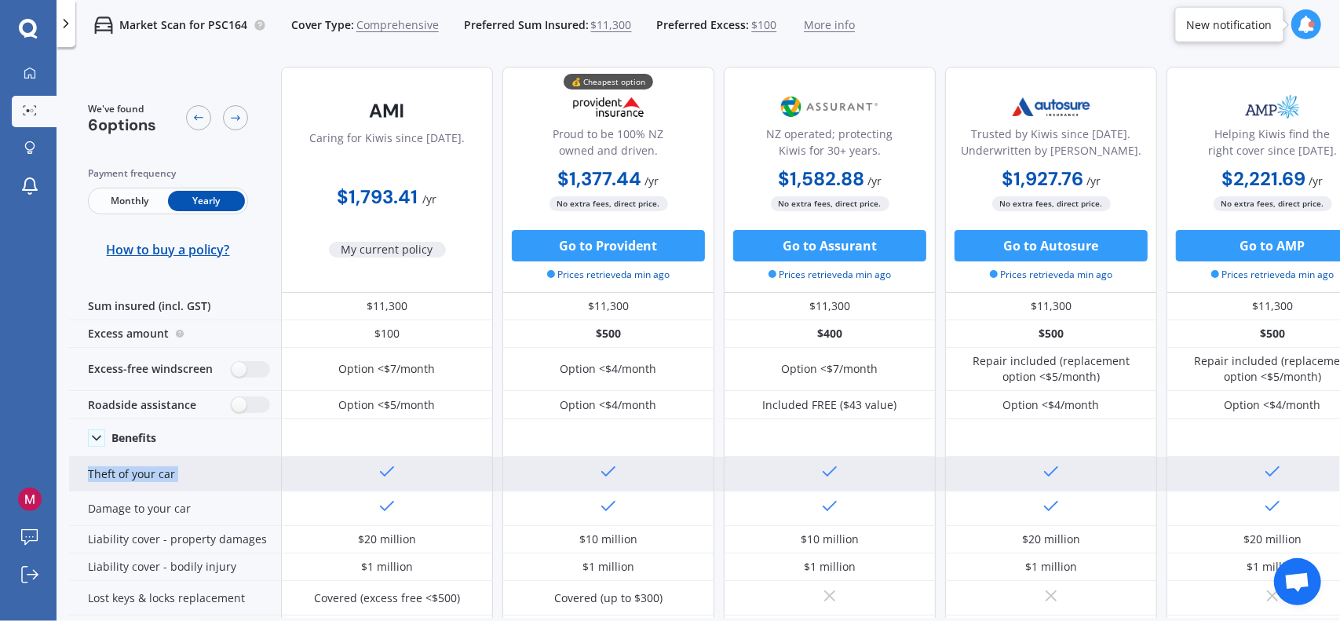
drag, startPoint x: 1280, startPoint y: 426, endPoint x: 744, endPoint y: 469, distance: 537.9
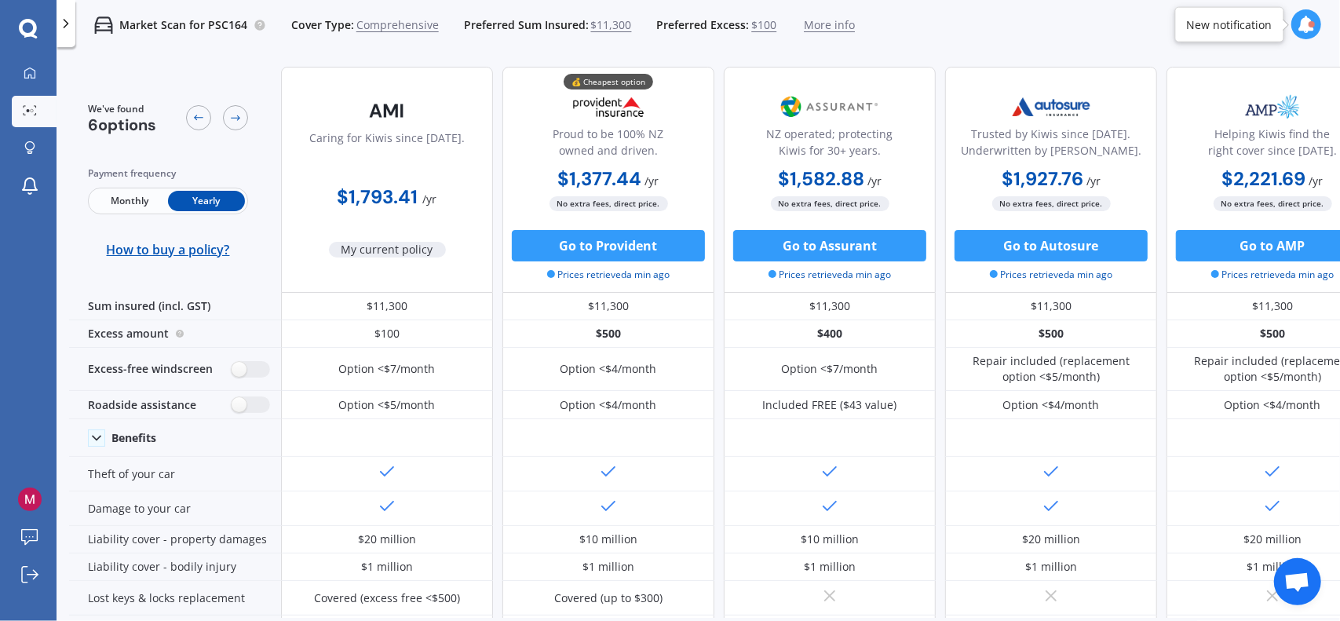
drag, startPoint x: 838, startPoint y: 618, endPoint x: 924, endPoint y: 605, distance: 87.3
click at [933, 616] on div "We've found 6 options Payment frequency Monthly Yearly How to buy a policy? Car…" at bounding box center [704, 362] width 1271 height 617
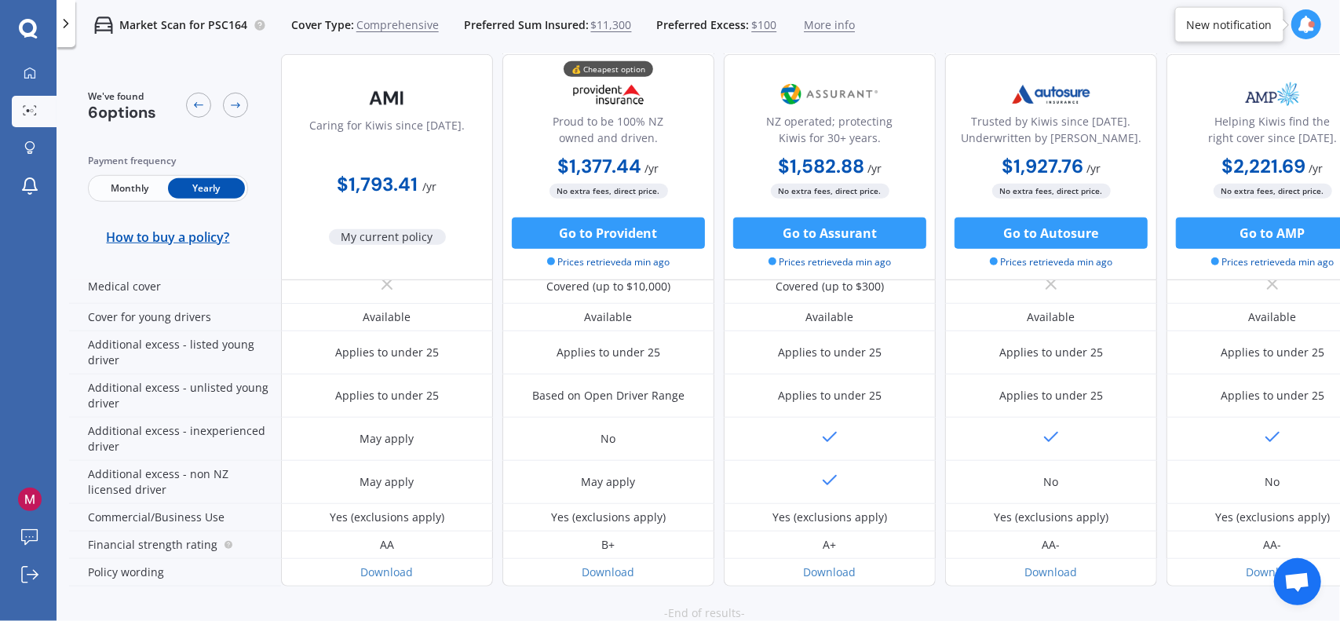
scroll to position [796, 0]
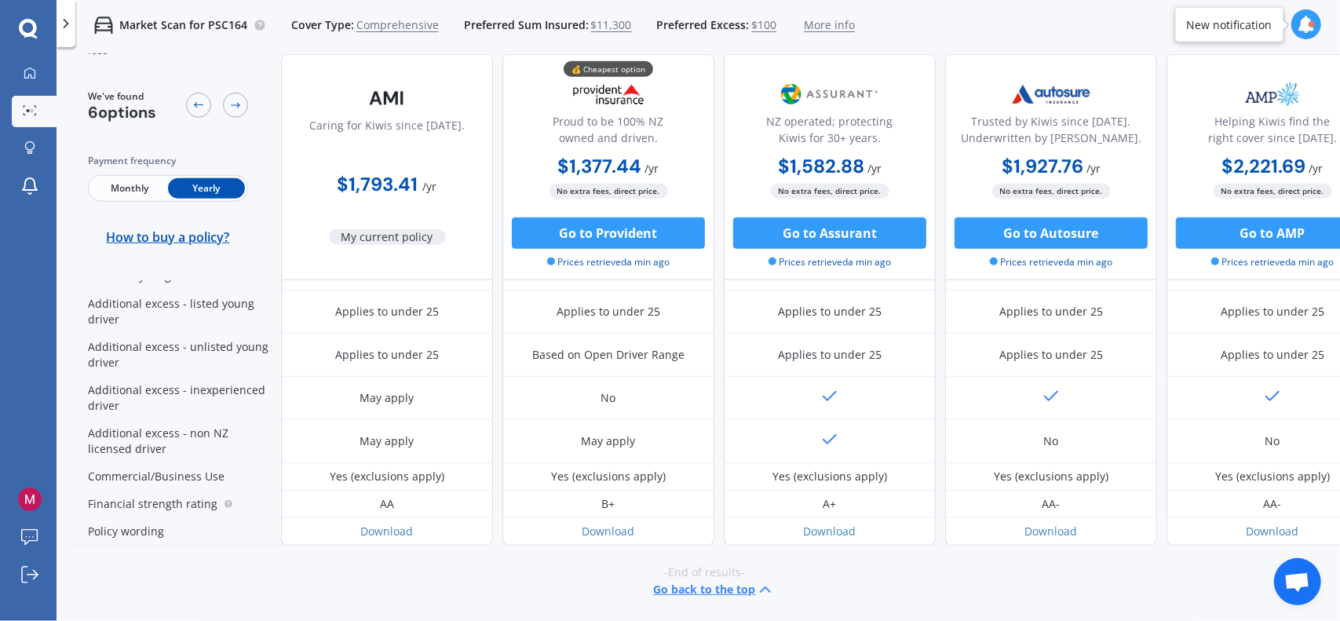
click at [1297, 26] on div at bounding box center [1306, 24] width 30 height 30
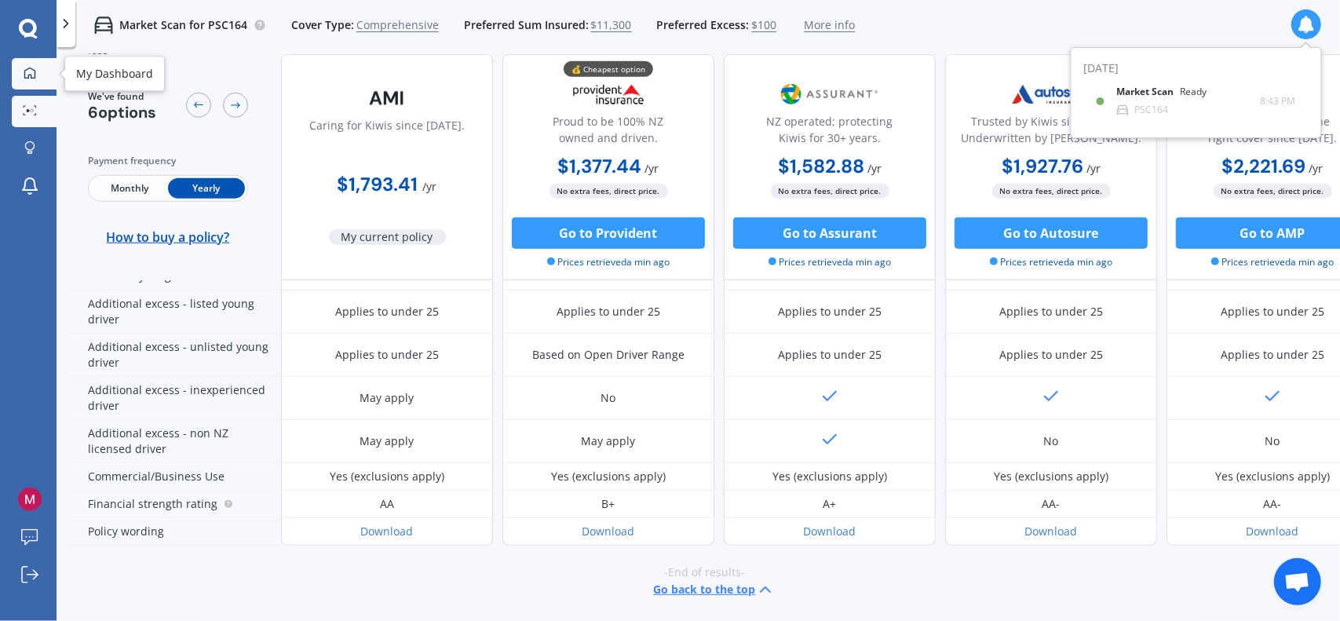
click at [24, 67] on icon at bounding box center [30, 73] width 13 height 13
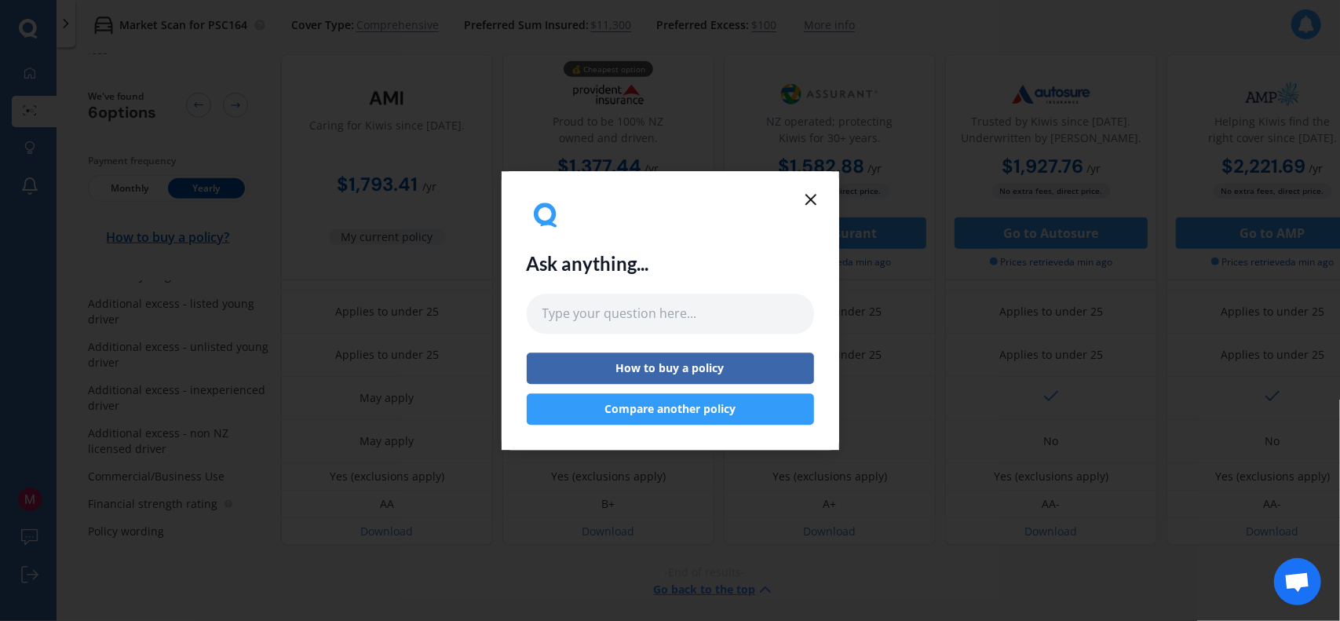
click at [810, 192] on icon at bounding box center [811, 199] width 19 height 19
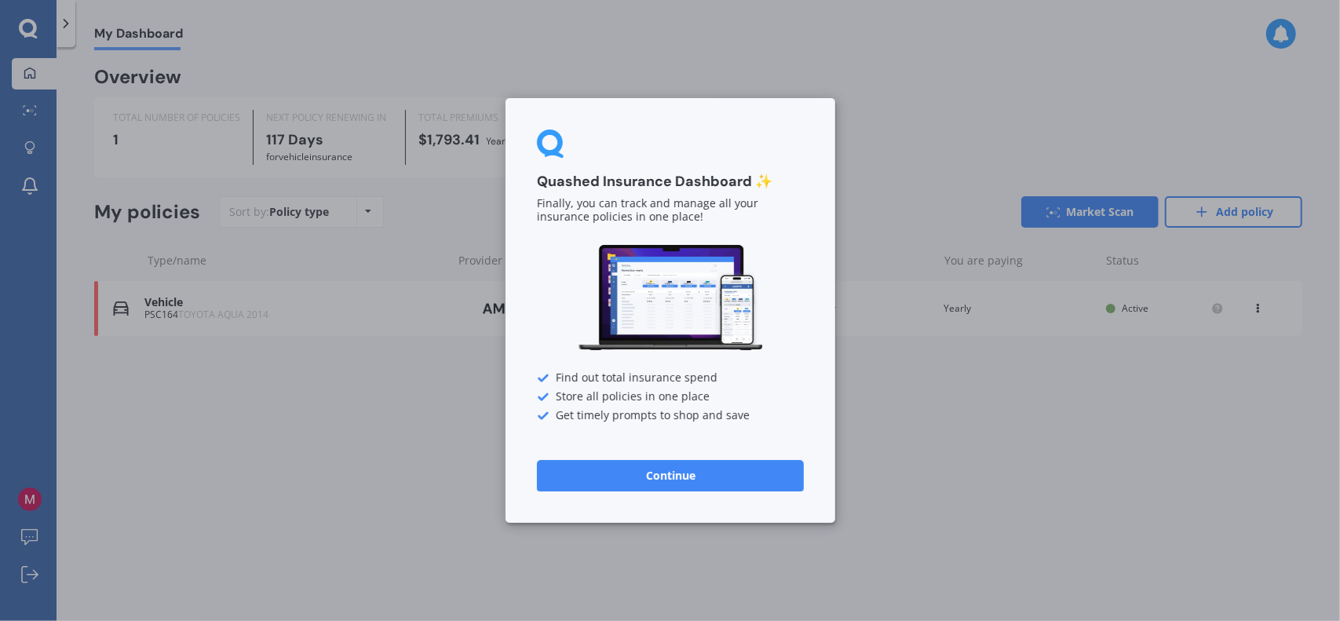
click at [664, 466] on button "Continue" at bounding box center [670, 475] width 267 height 31
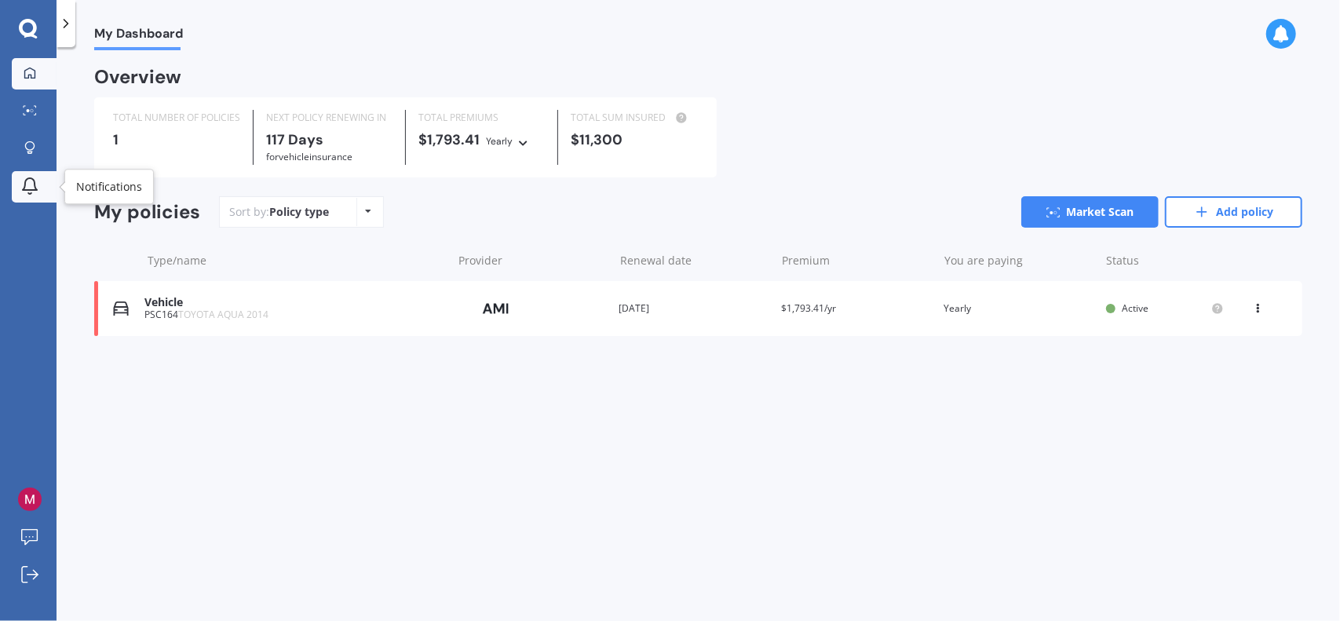
click at [31, 189] on icon at bounding box center [30, 184] width 14 height 12
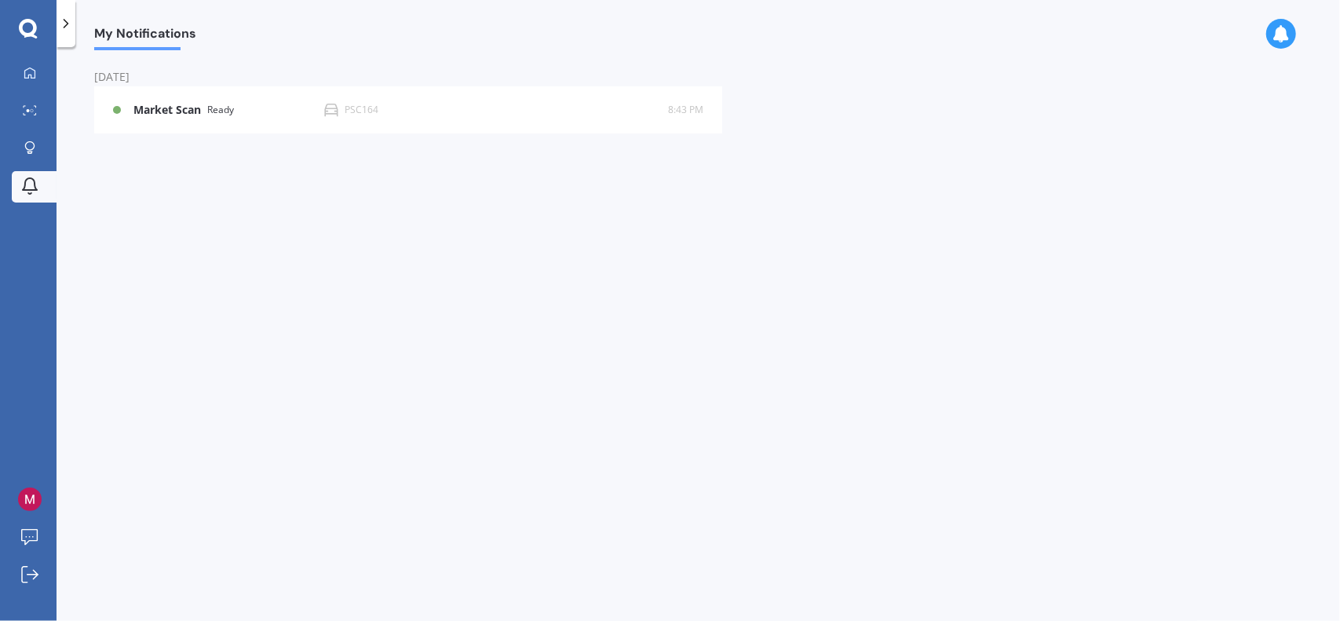
click at [11, 499] on div "[PERSON_NAME] [PERSON_NAME] Submit feedback Log out" at bounding box center [28, 541] width 57 height 160
click at [20, 497] on img at bounding box center [30, 500] width 24 height 24
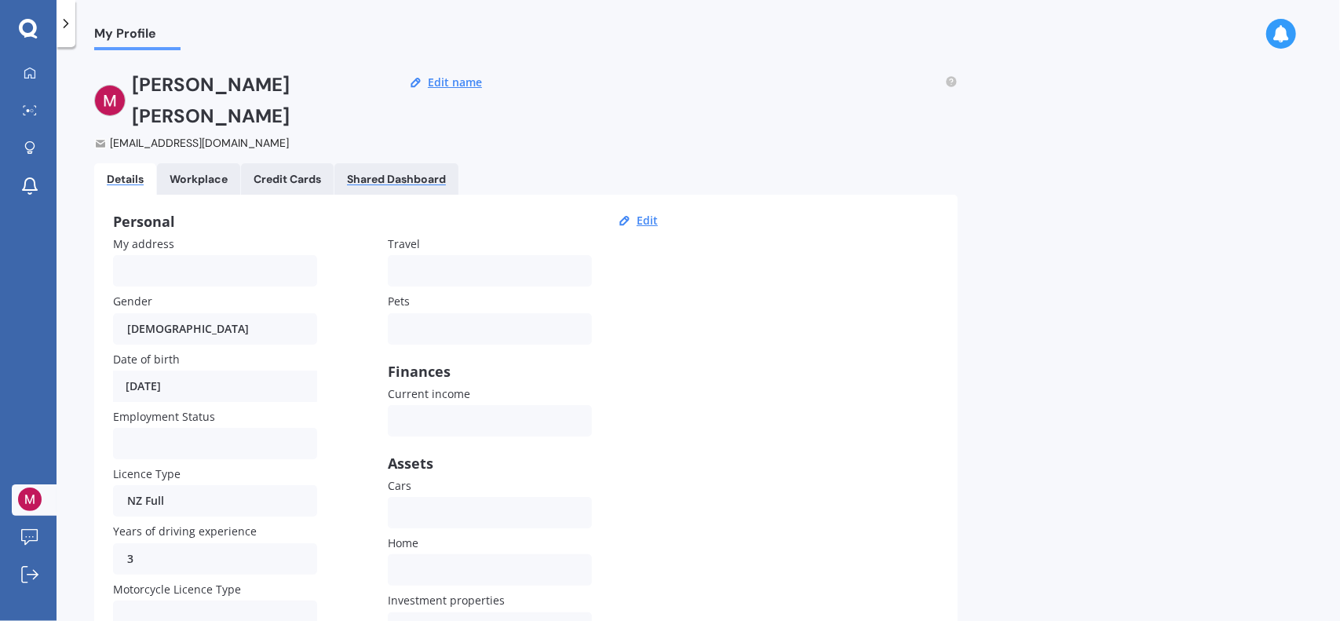
click at [400, 173] on div "Shared Dashboard" at bounding box center [396, 179] width 99 height 13
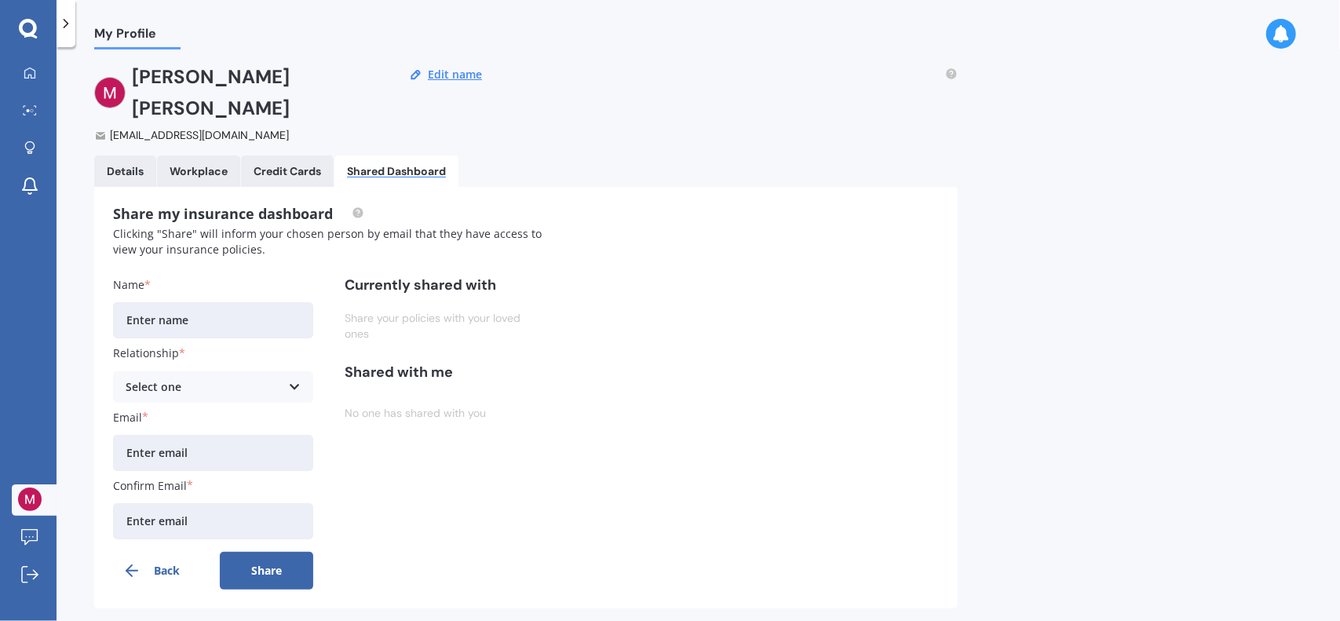
scroll to position [10, 0]
